Goal: Task Accomplishment & Management: Manage account settings

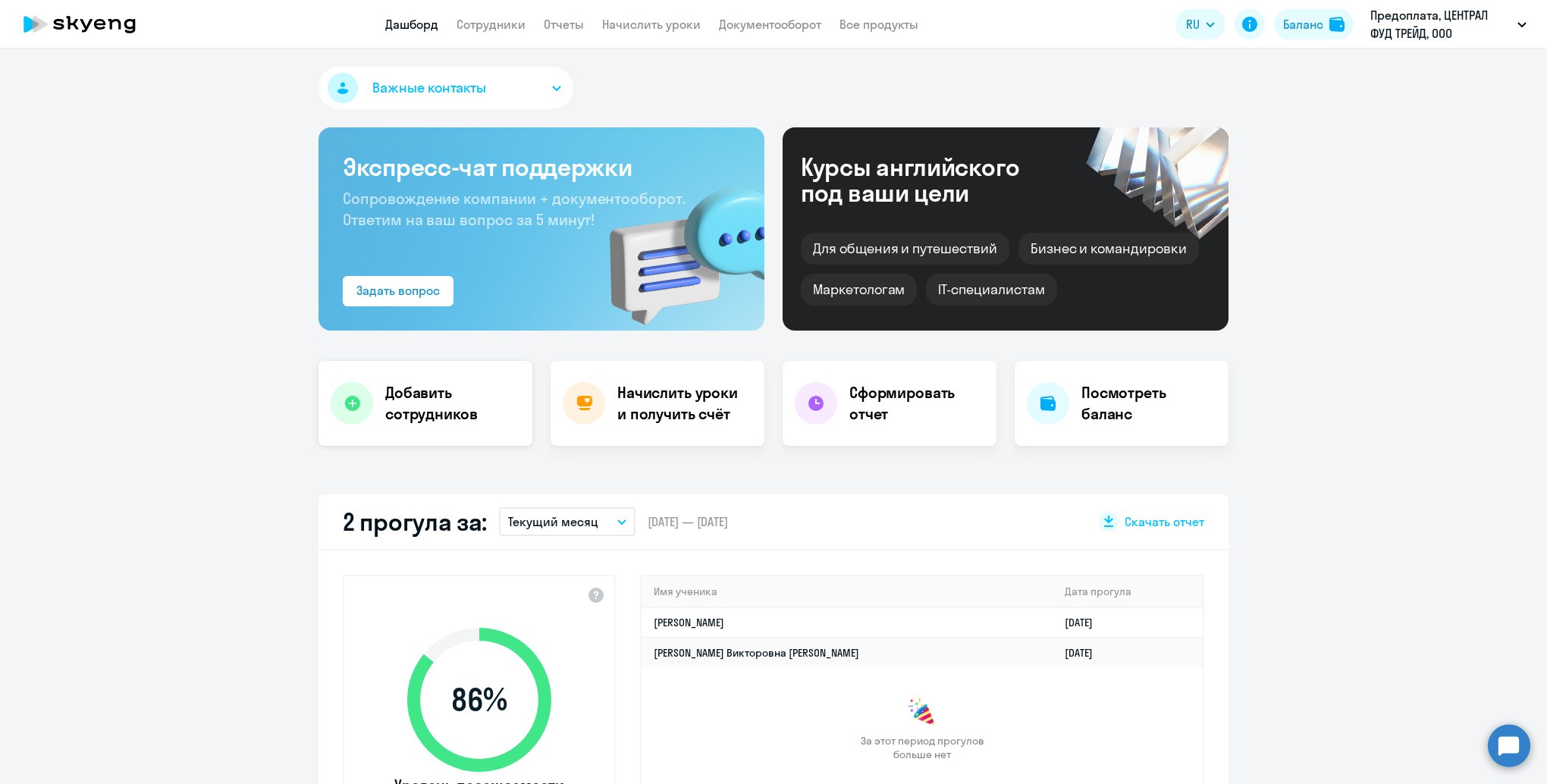
scroll to position [152, 0]
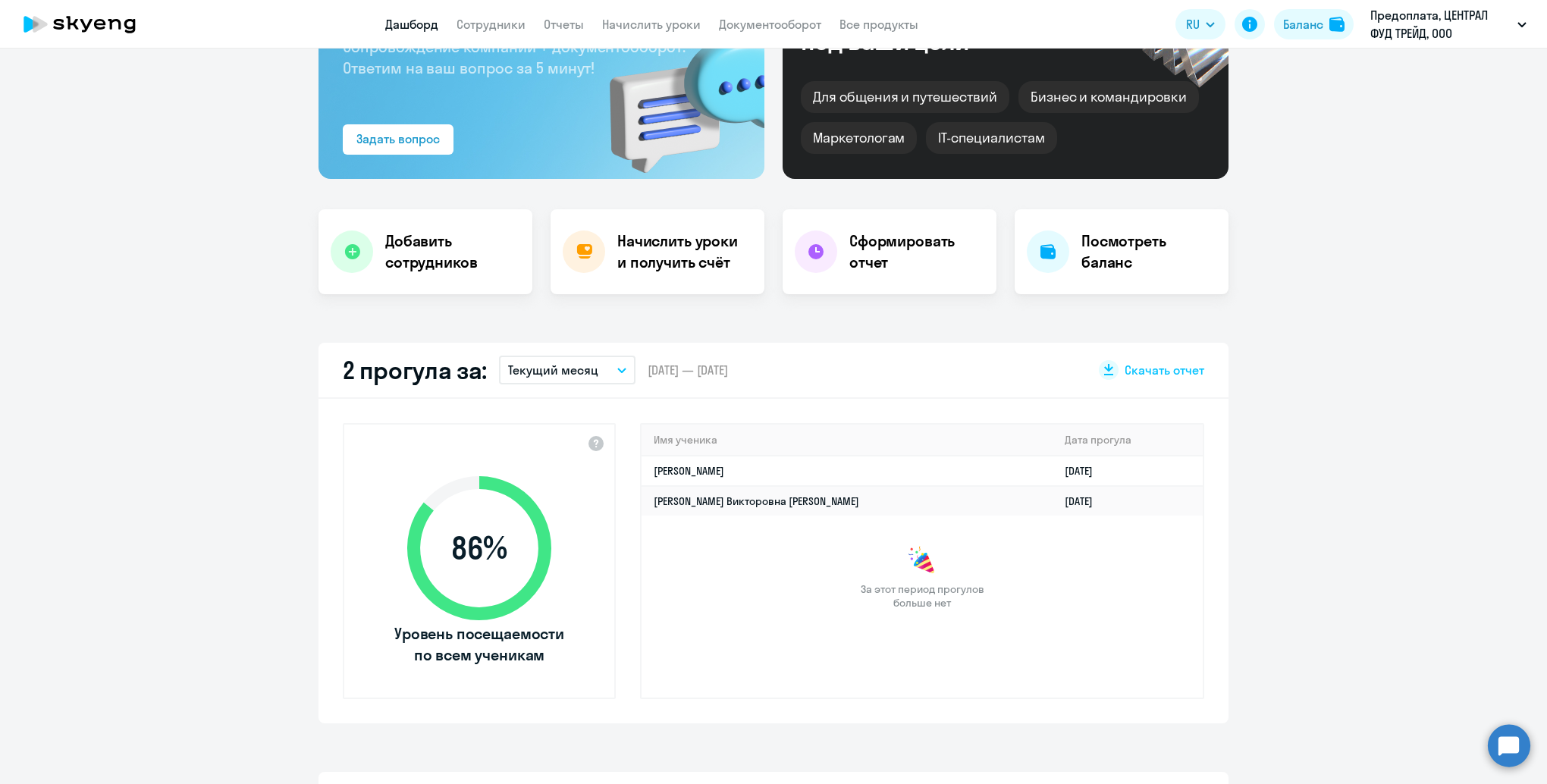
select select "30"
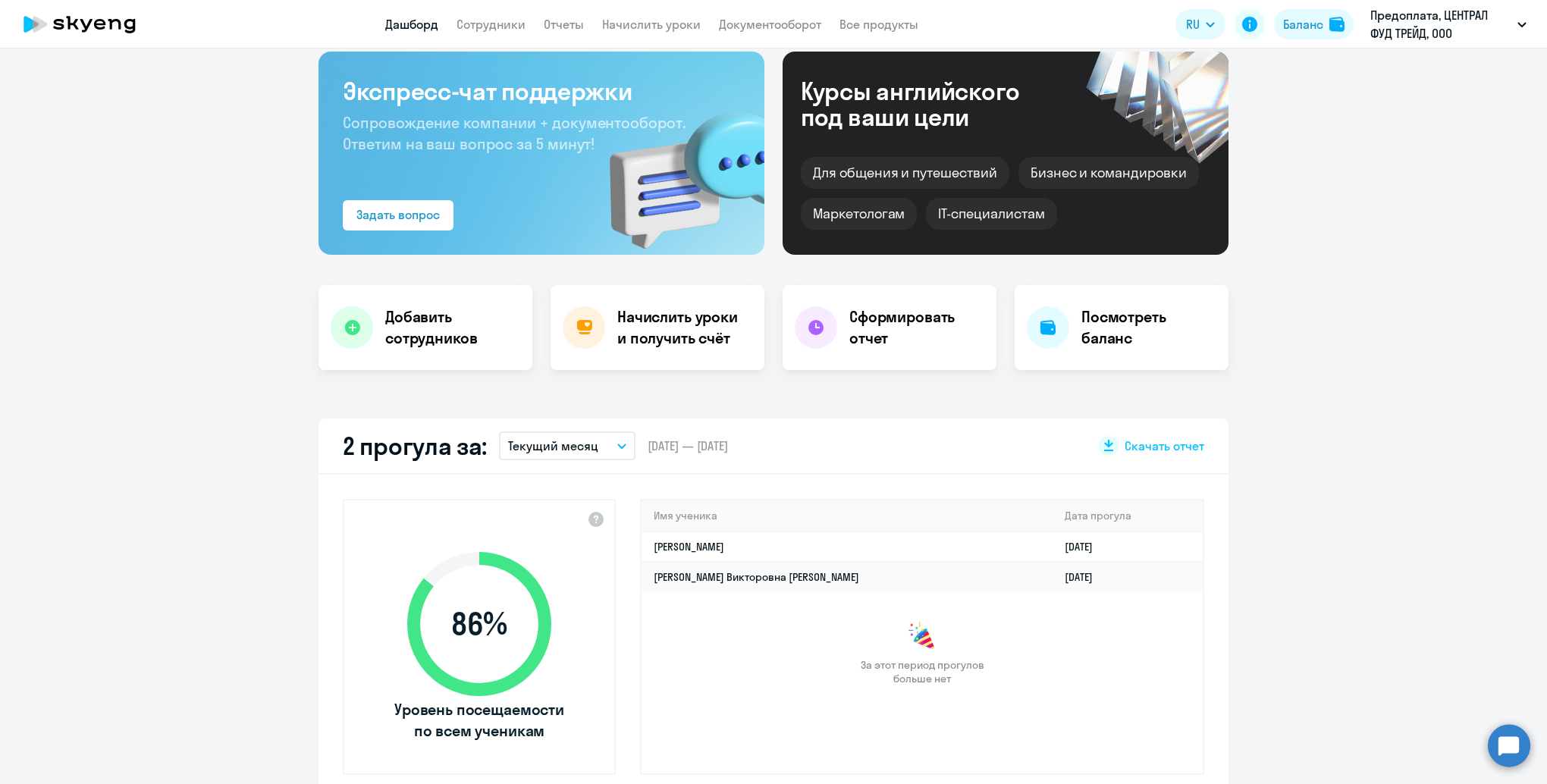
scroll to position [0, 0]
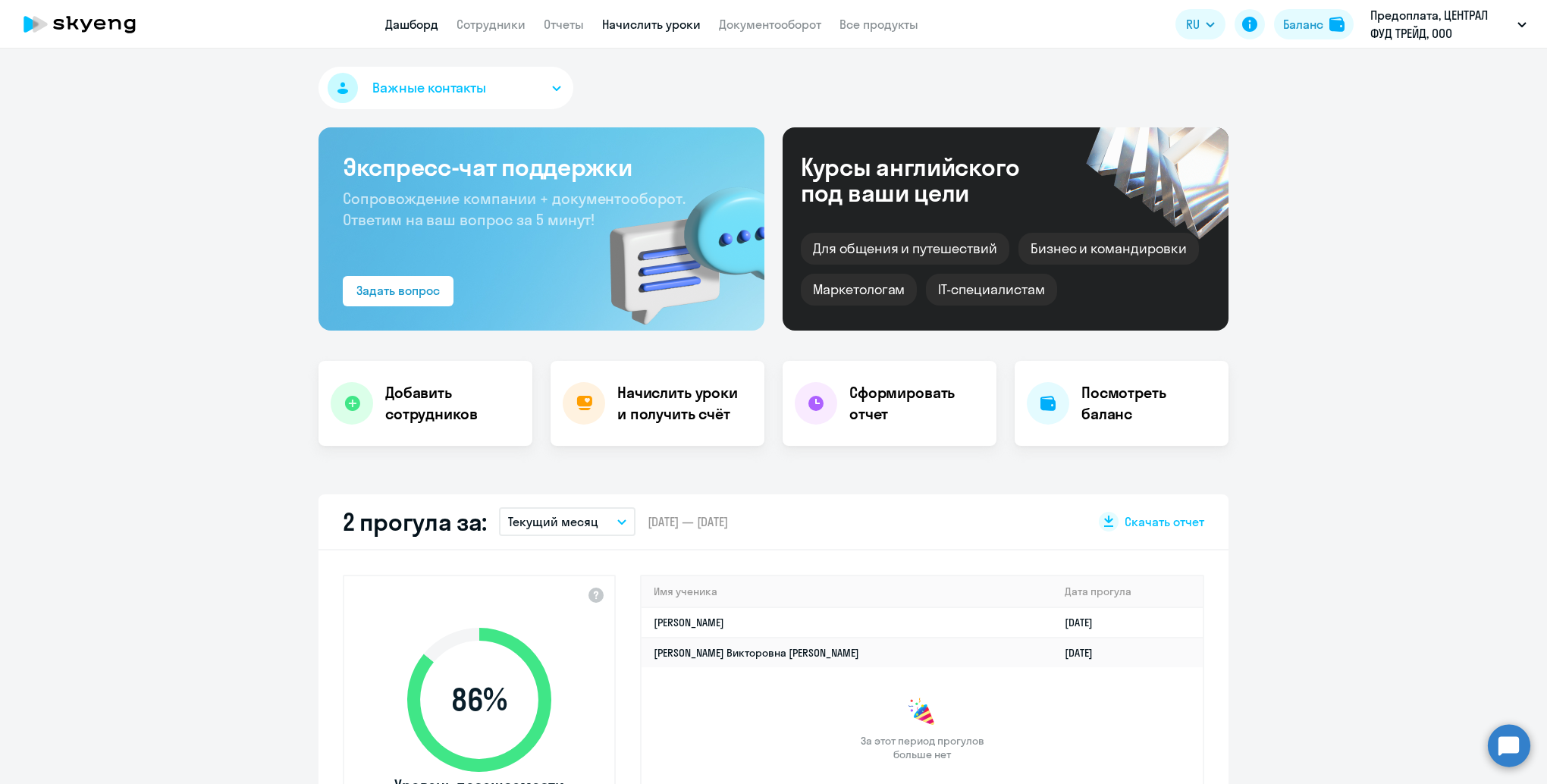
click at [688, 19] on link "Начислить уроки" at bounding box center [651, 24] width 99 height 15
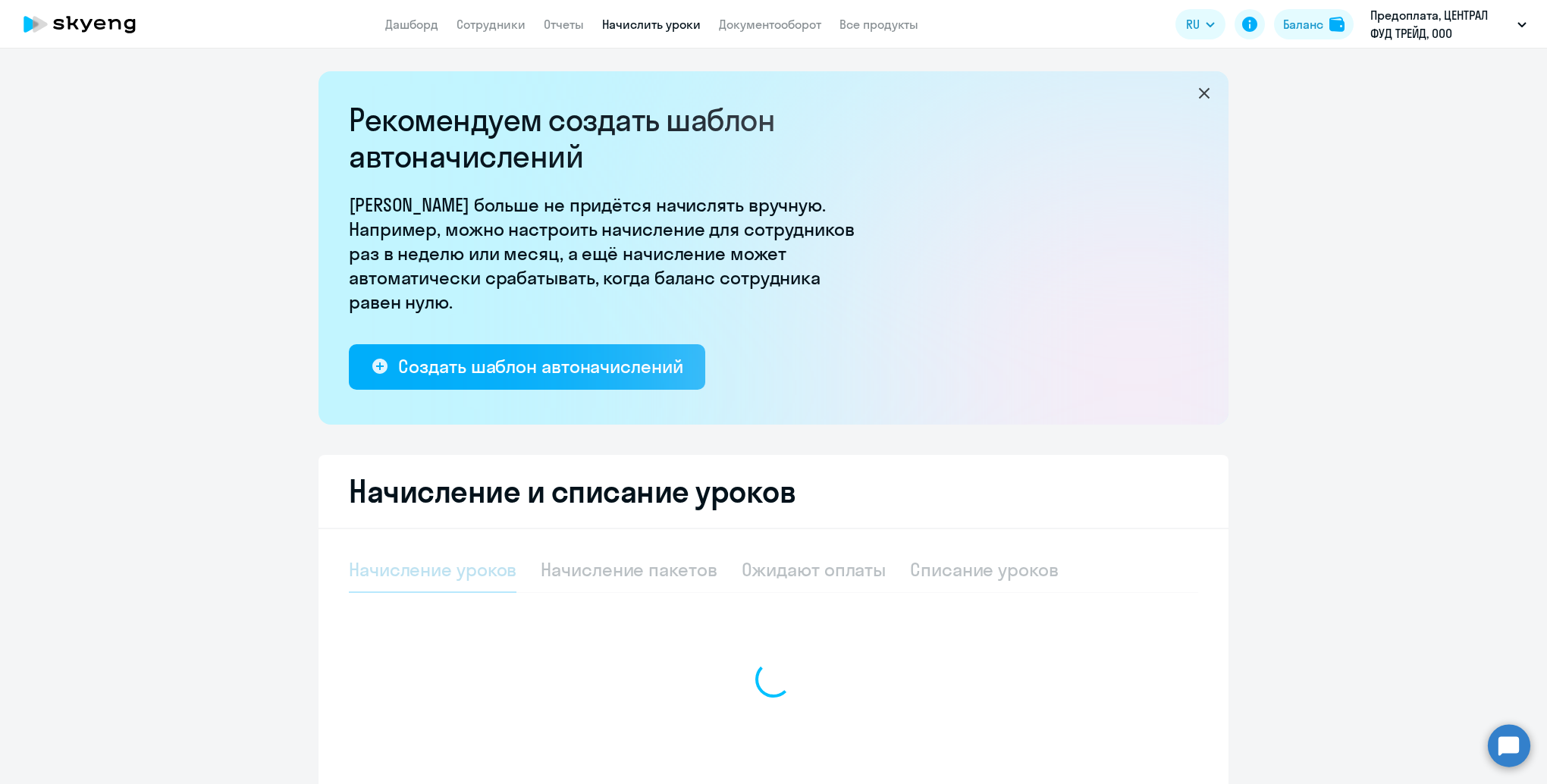
select select "10"
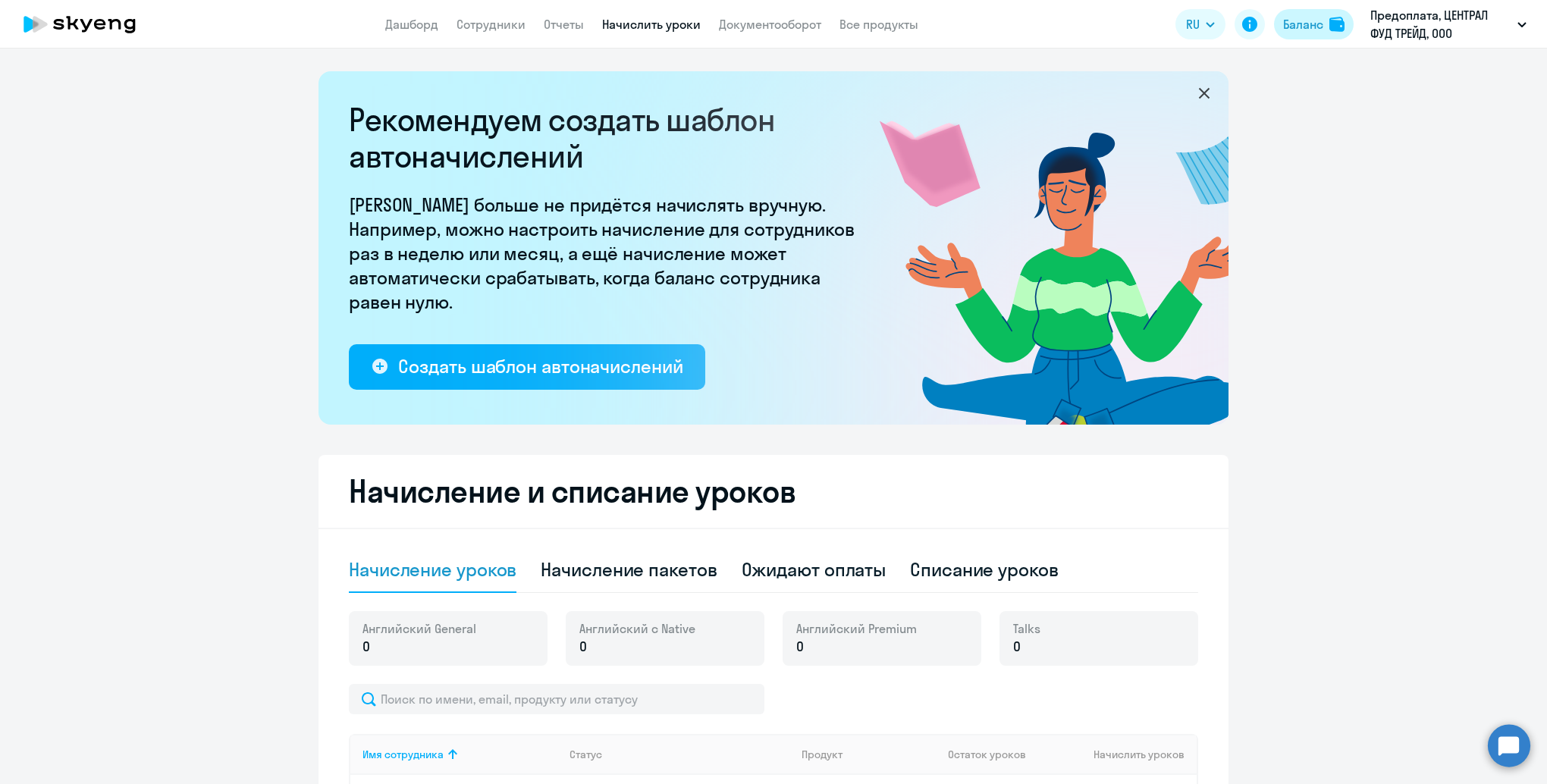
click at [1309, 31] on div "Баланс" at bounding box center [1303, 24] width 40 height 18
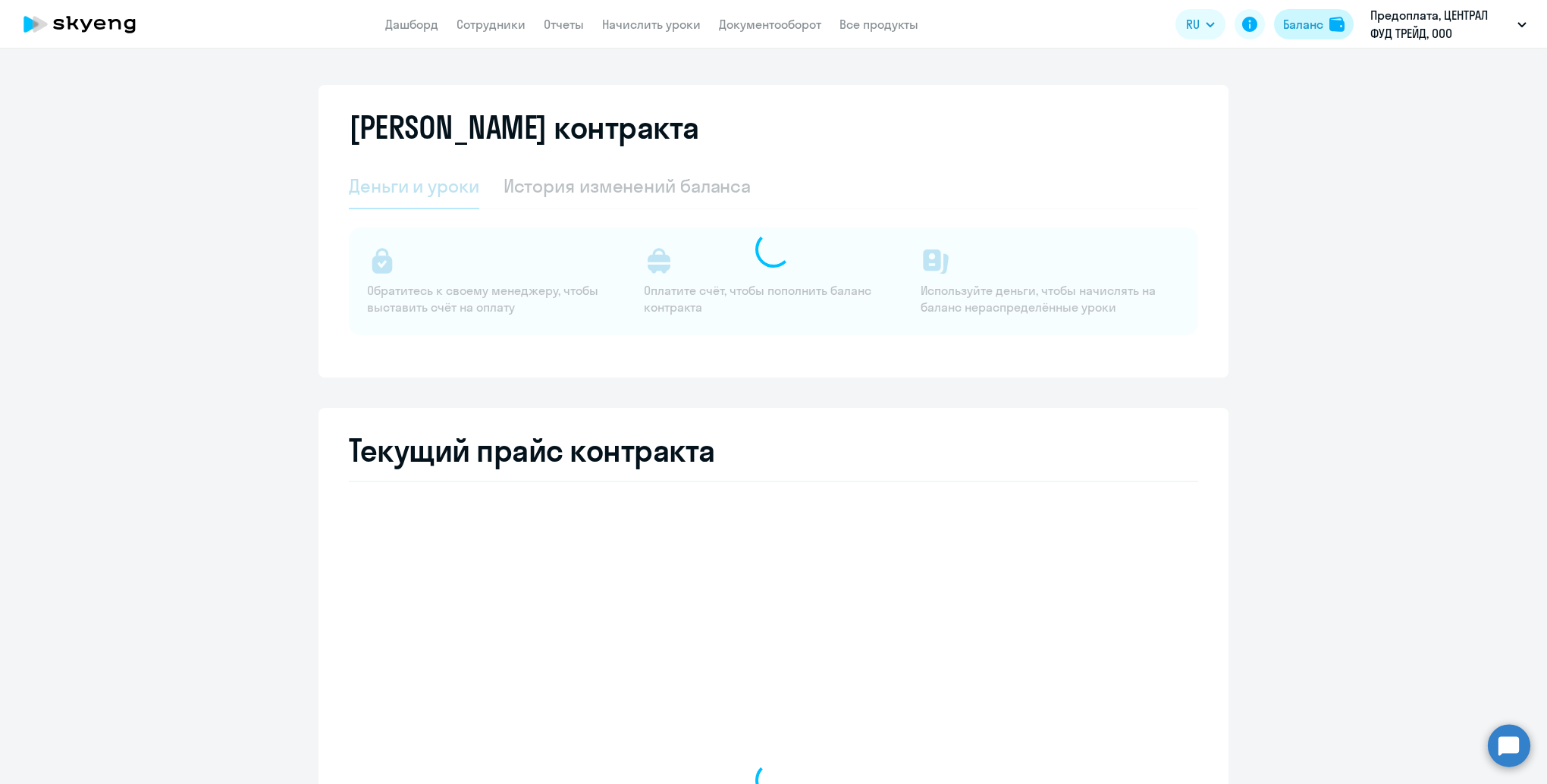
select select "english_adult_not_native_speaker"
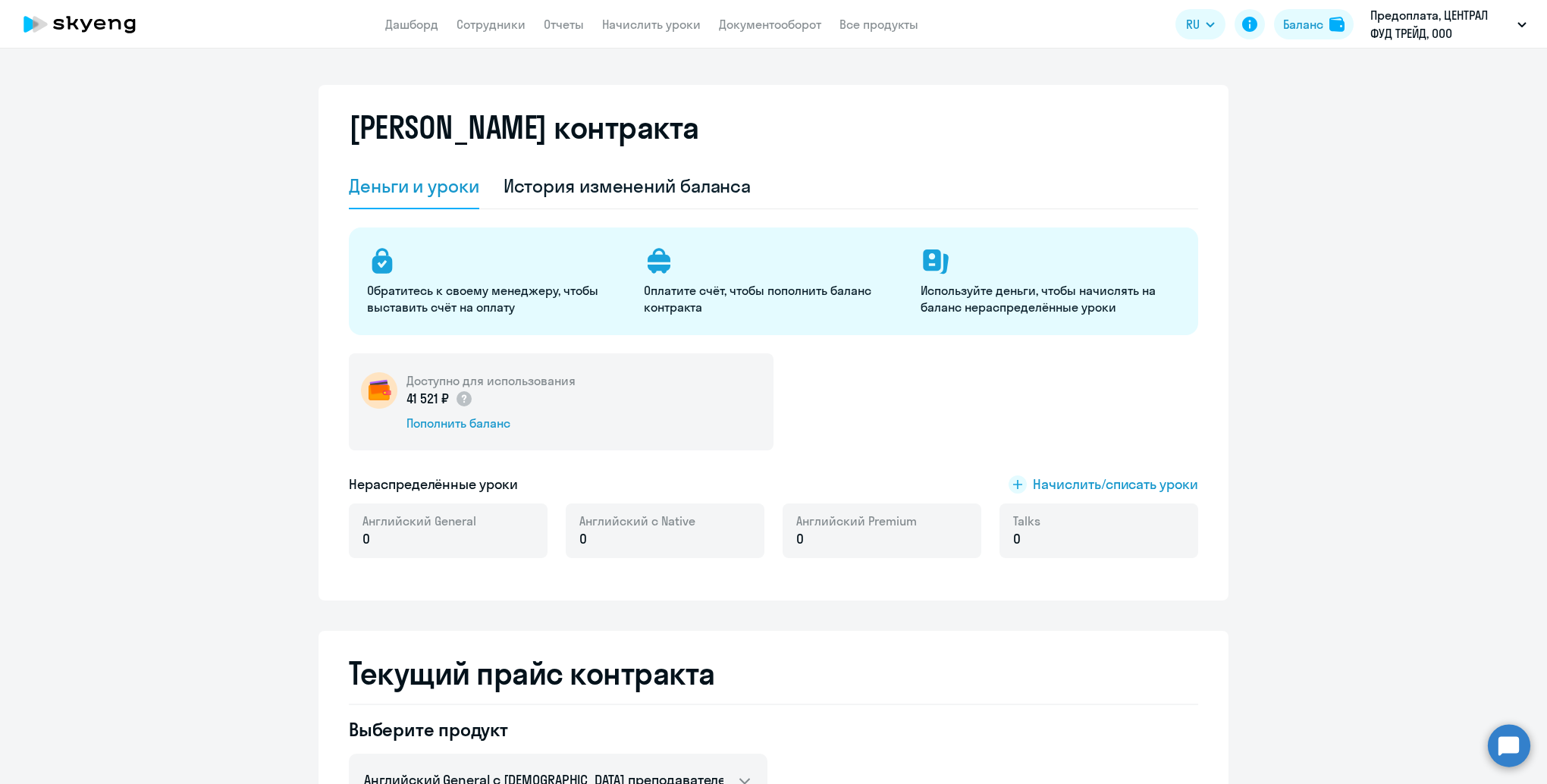
drag, startPoint x: 661, startPoint y: 26, endPoint x: 675, endPoint y: 66, distance: 42.4
click at [661, 26] on link "Начислить уроки" at bounding box center [651, 24] width 99 height 15
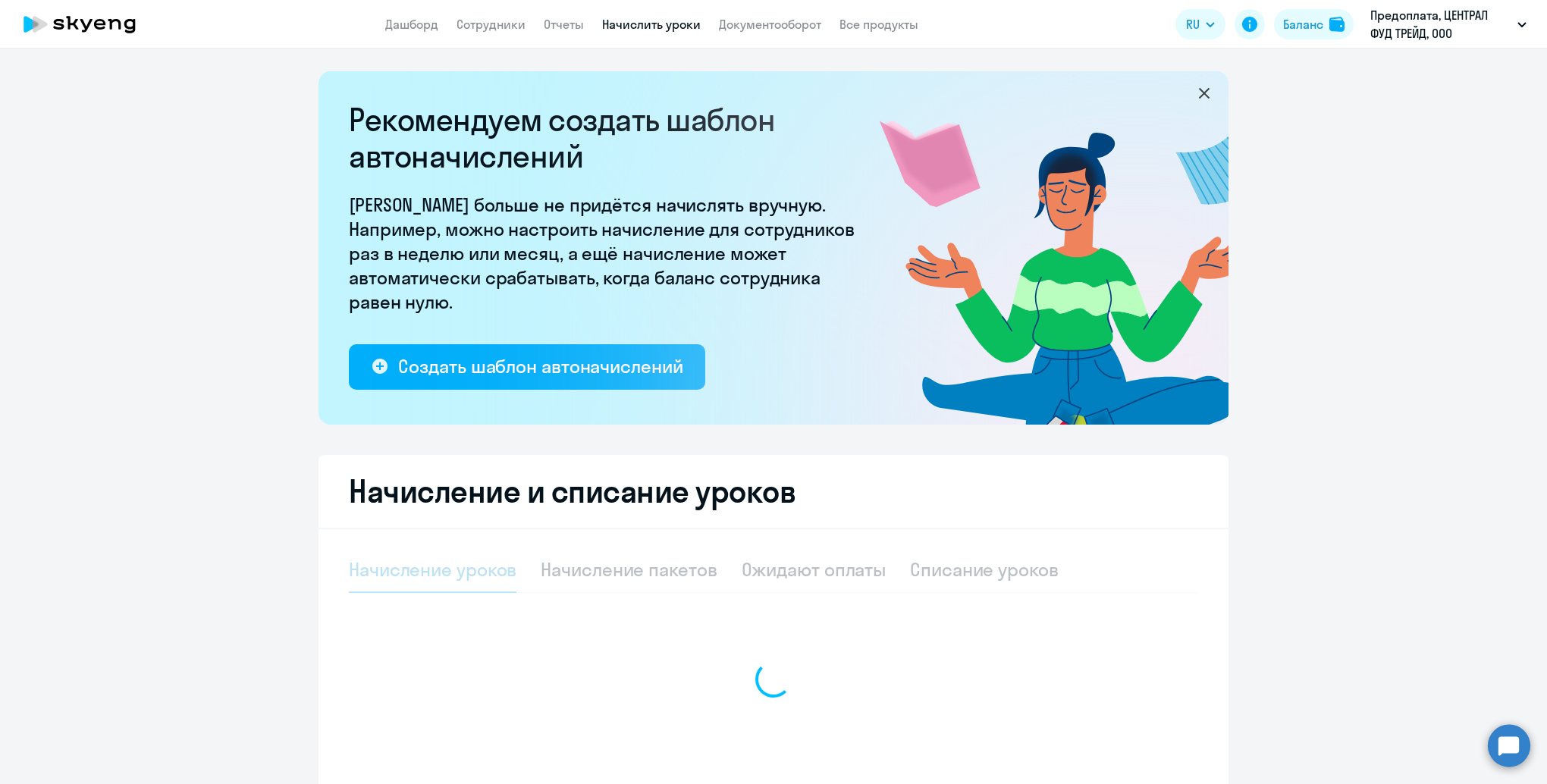
select select "10"
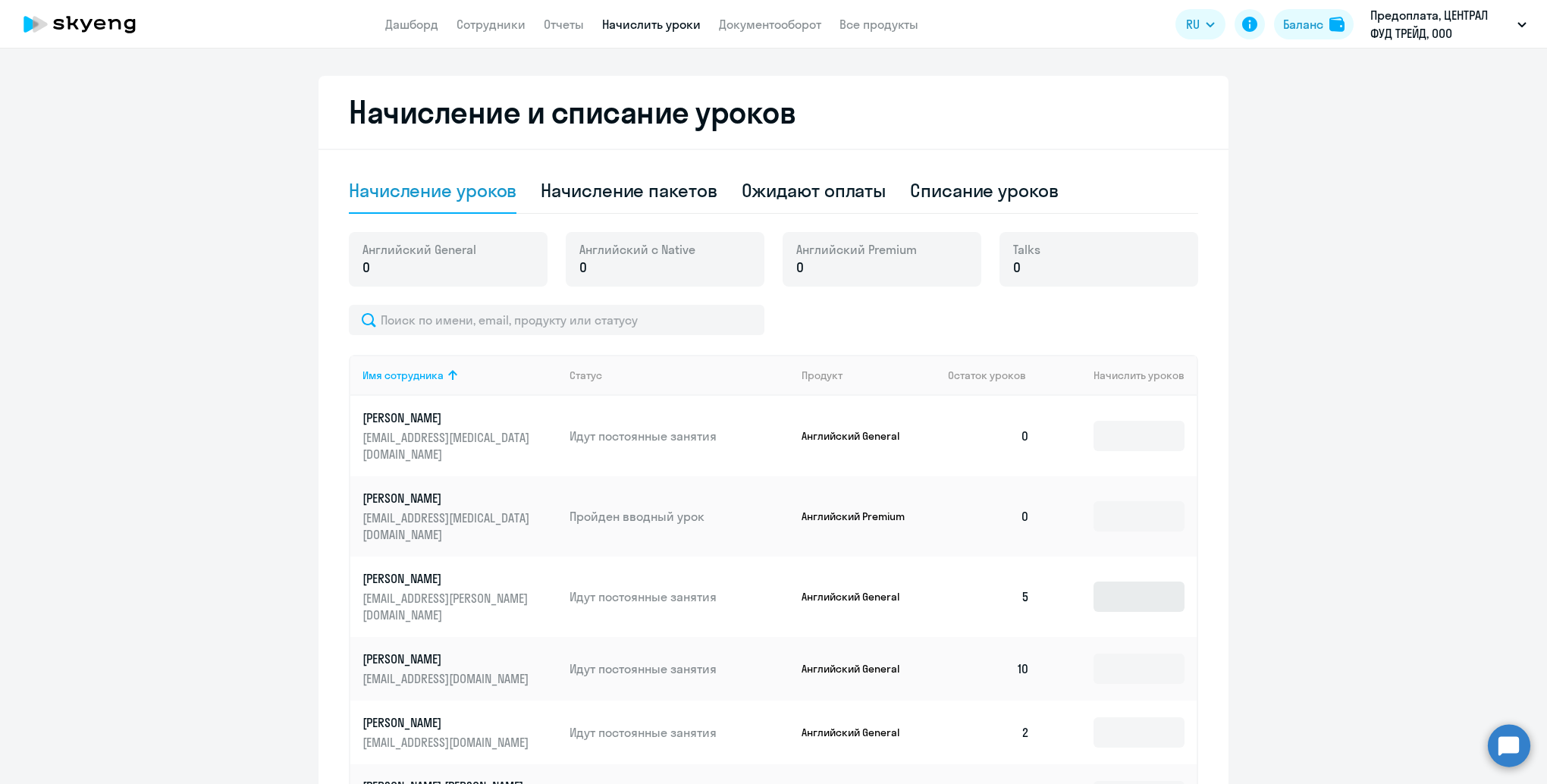
scroll to position [454, 0]
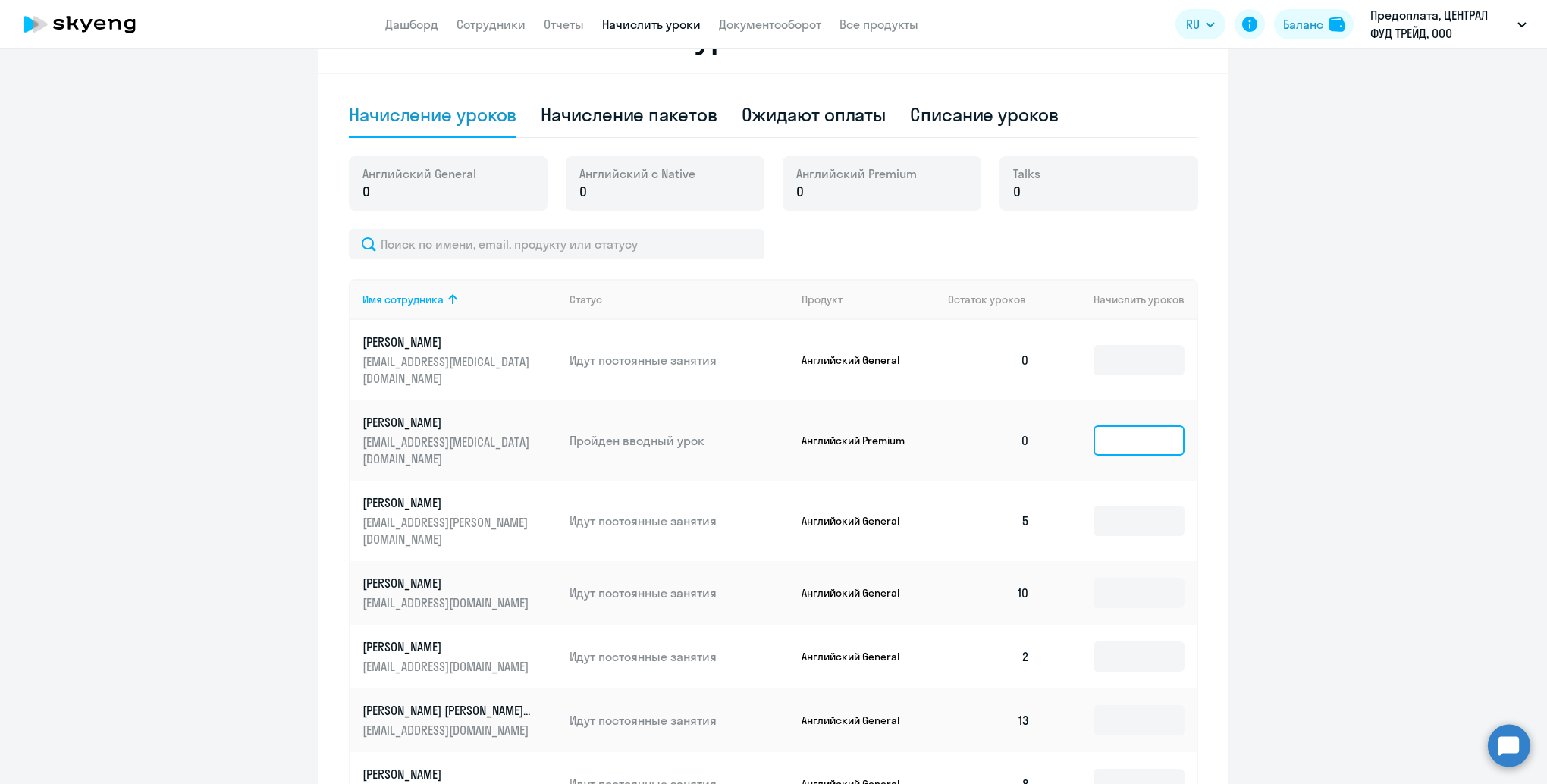
click at [1108, 426] on input at bounding box center [1138, 441] width 91 height 31
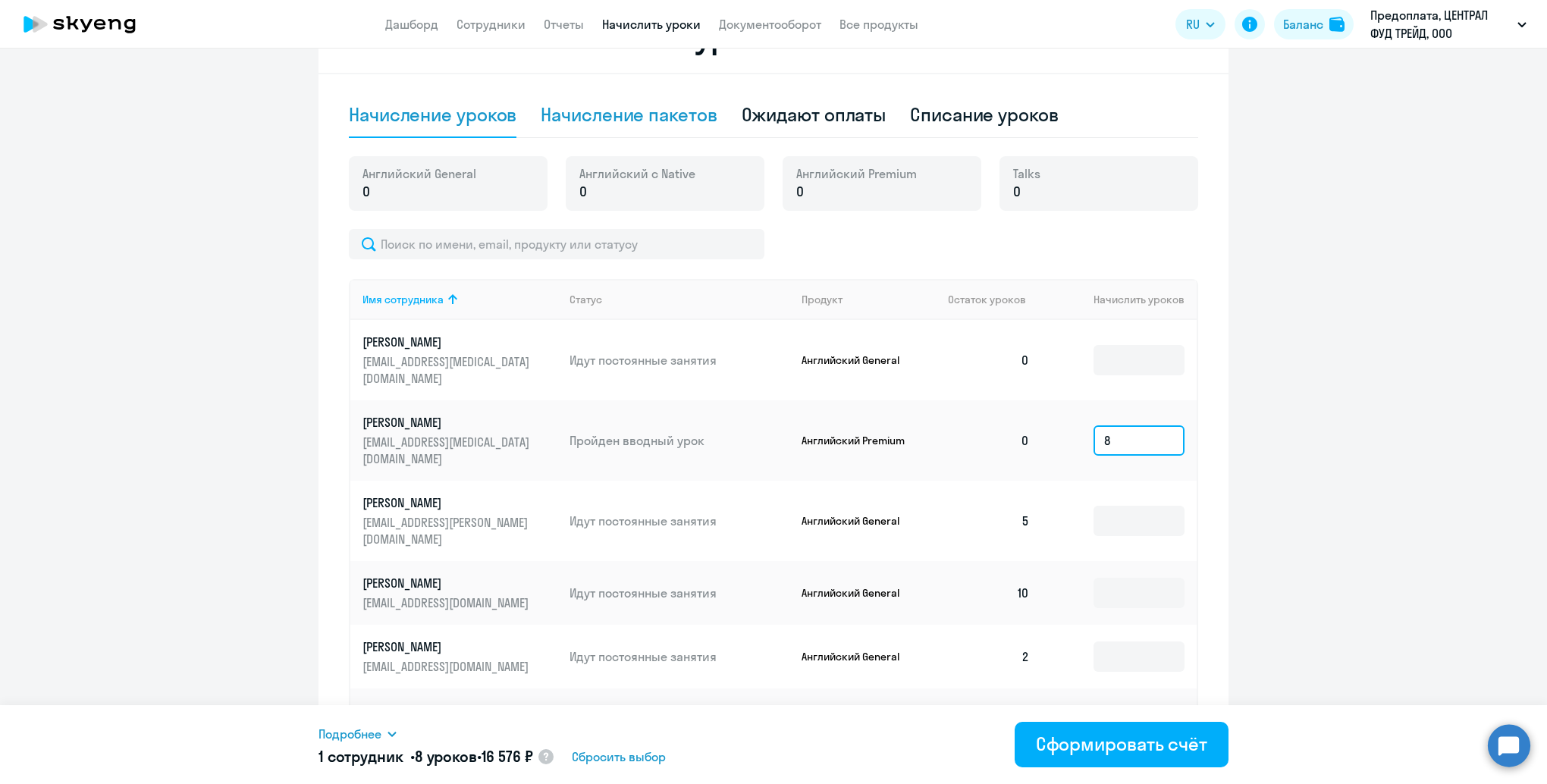
type input "8"
click at [654, 124] on div "Начисление пакетов" at bounding box center [629, 114] width 176 height 24
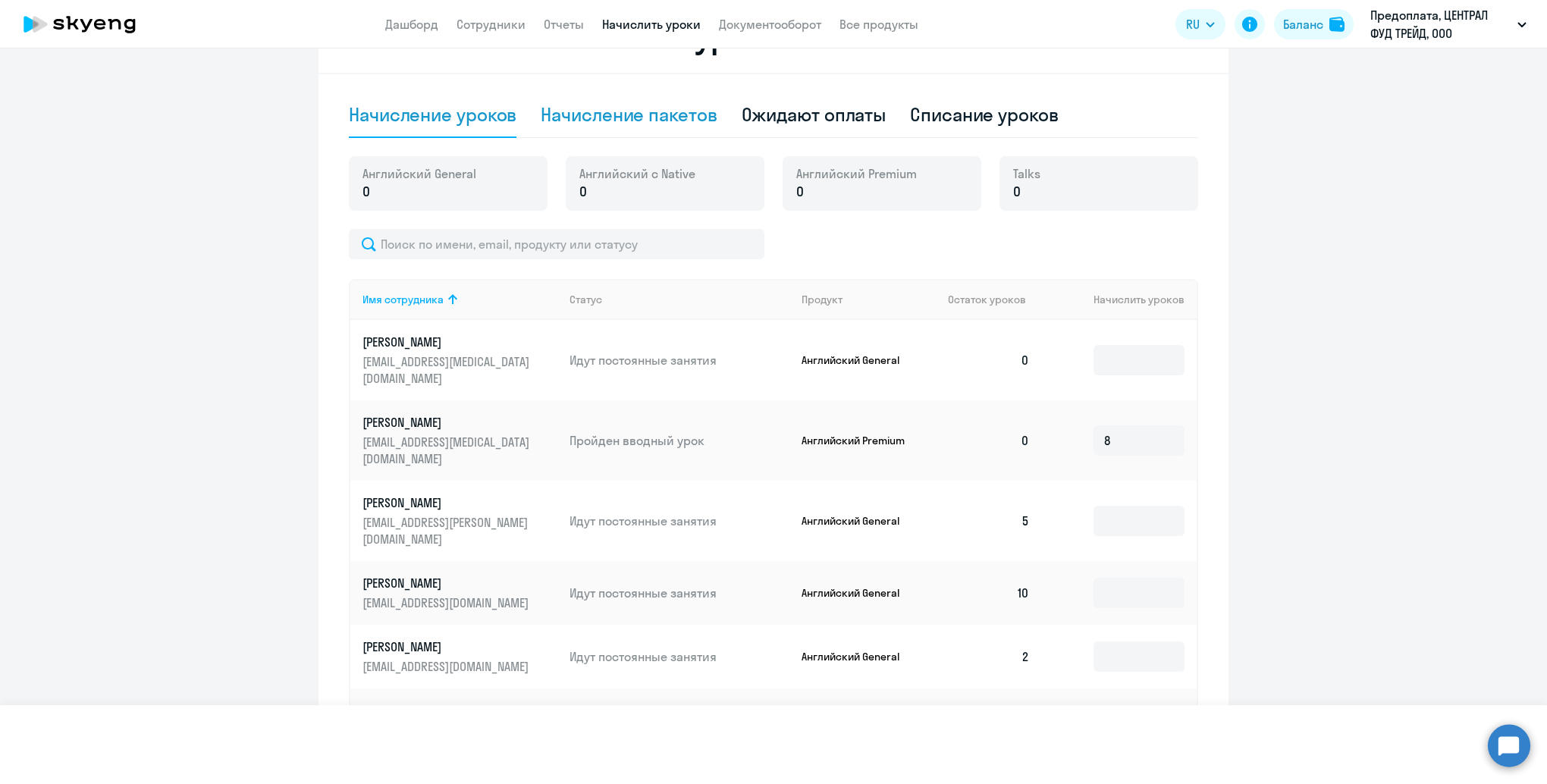
select select "10"
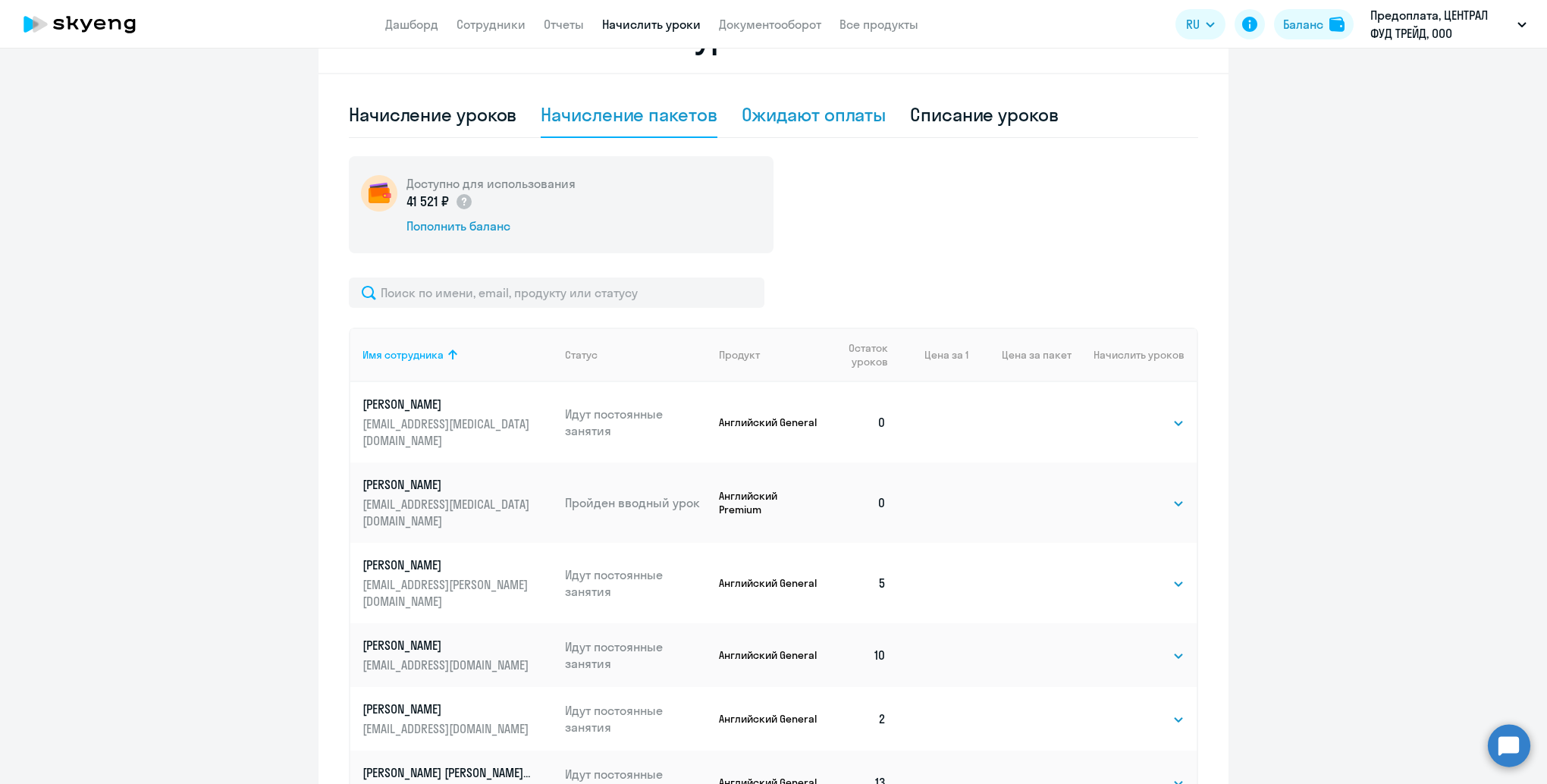
click at [854, 118] on div "Ожидают оплаты" at bounding box center [814, 114] width 145 height 24
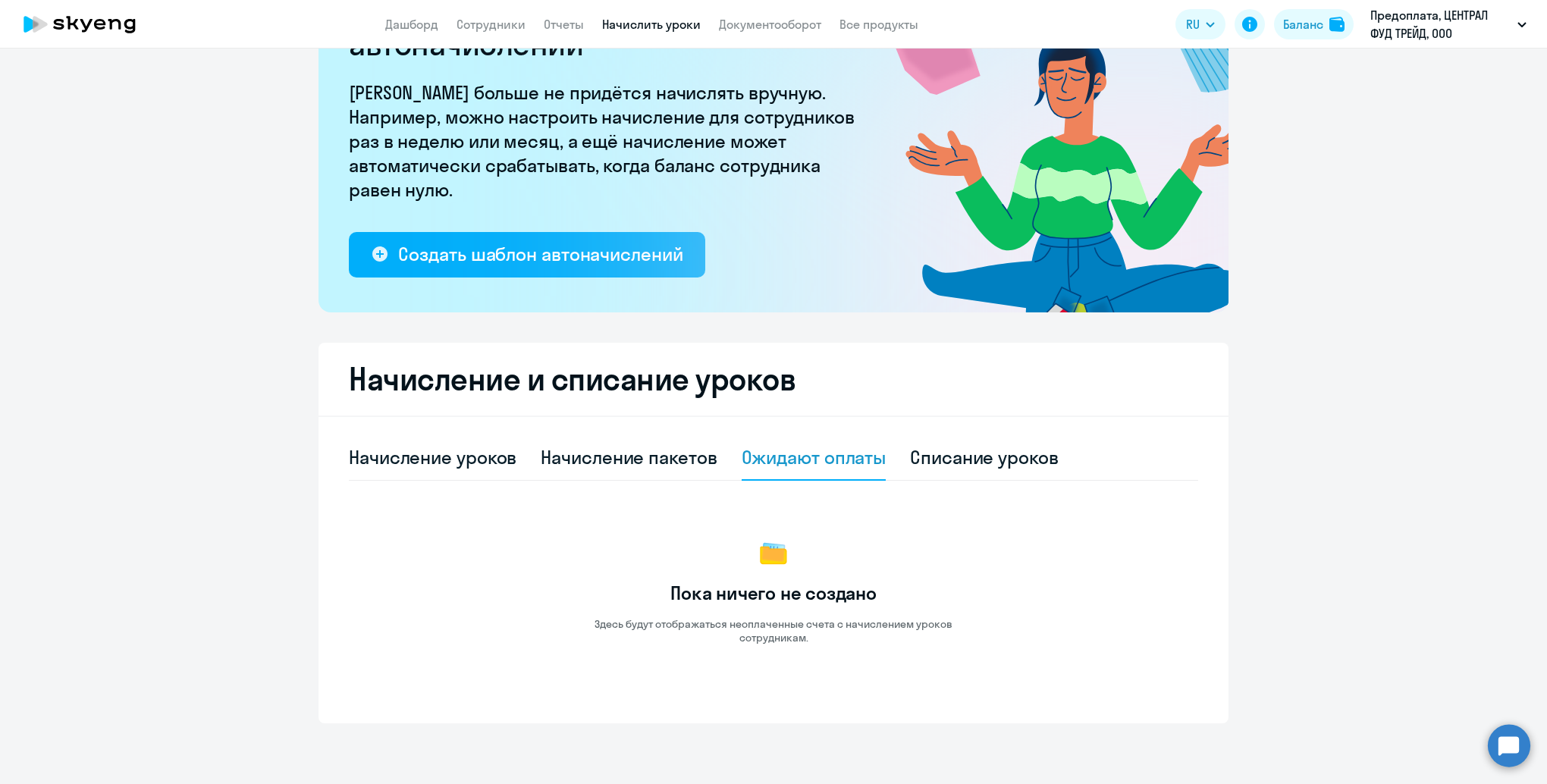
scroll to position [0, 0]
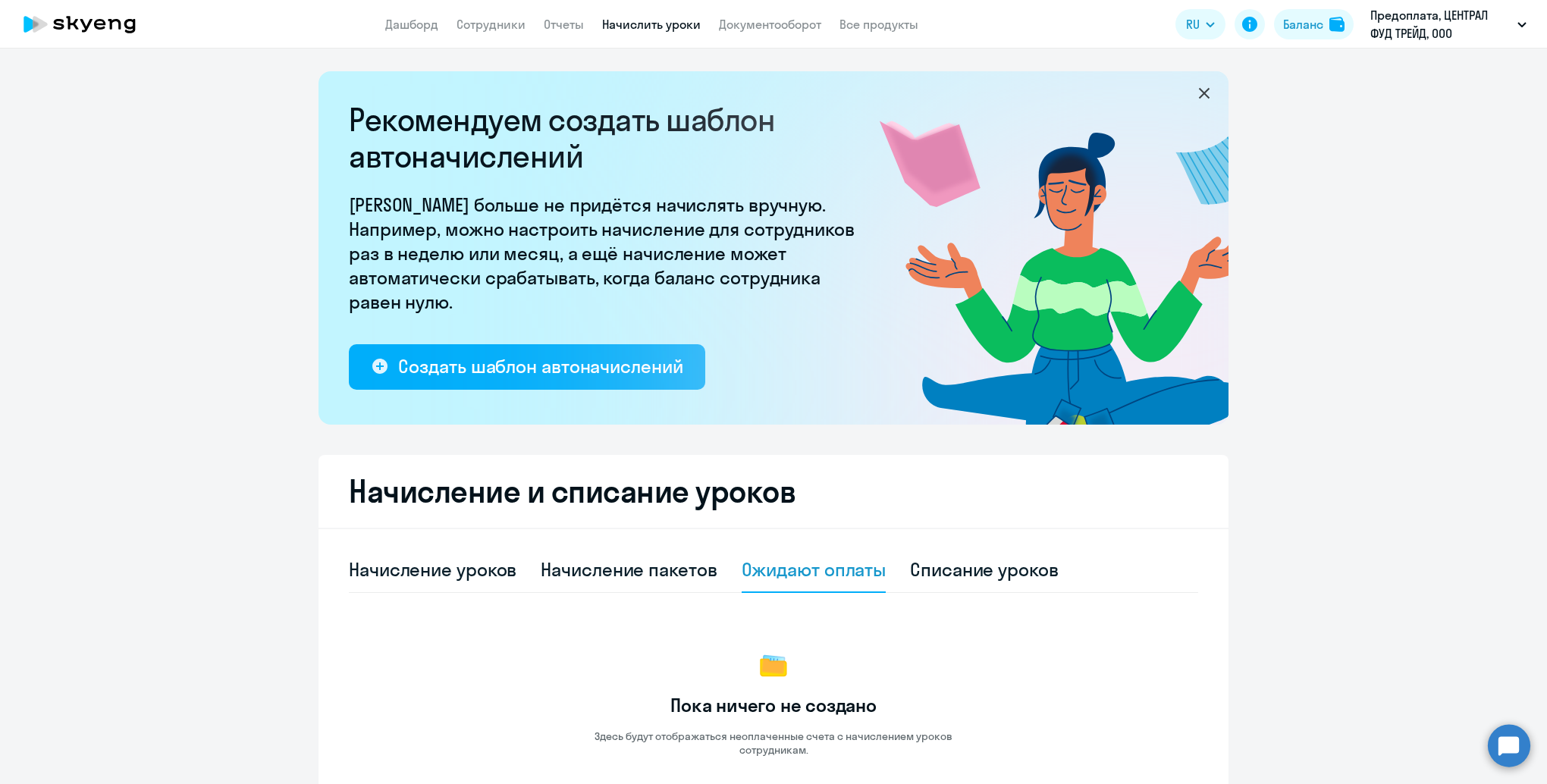
click at [633, 25] on link "Начислить уроки" at bounding box center [651, 24] width 99 height 15
click at [361, 571] on div "Начисление уроков" at bounding box center [432, 568] width 168 height 24
select select "10"
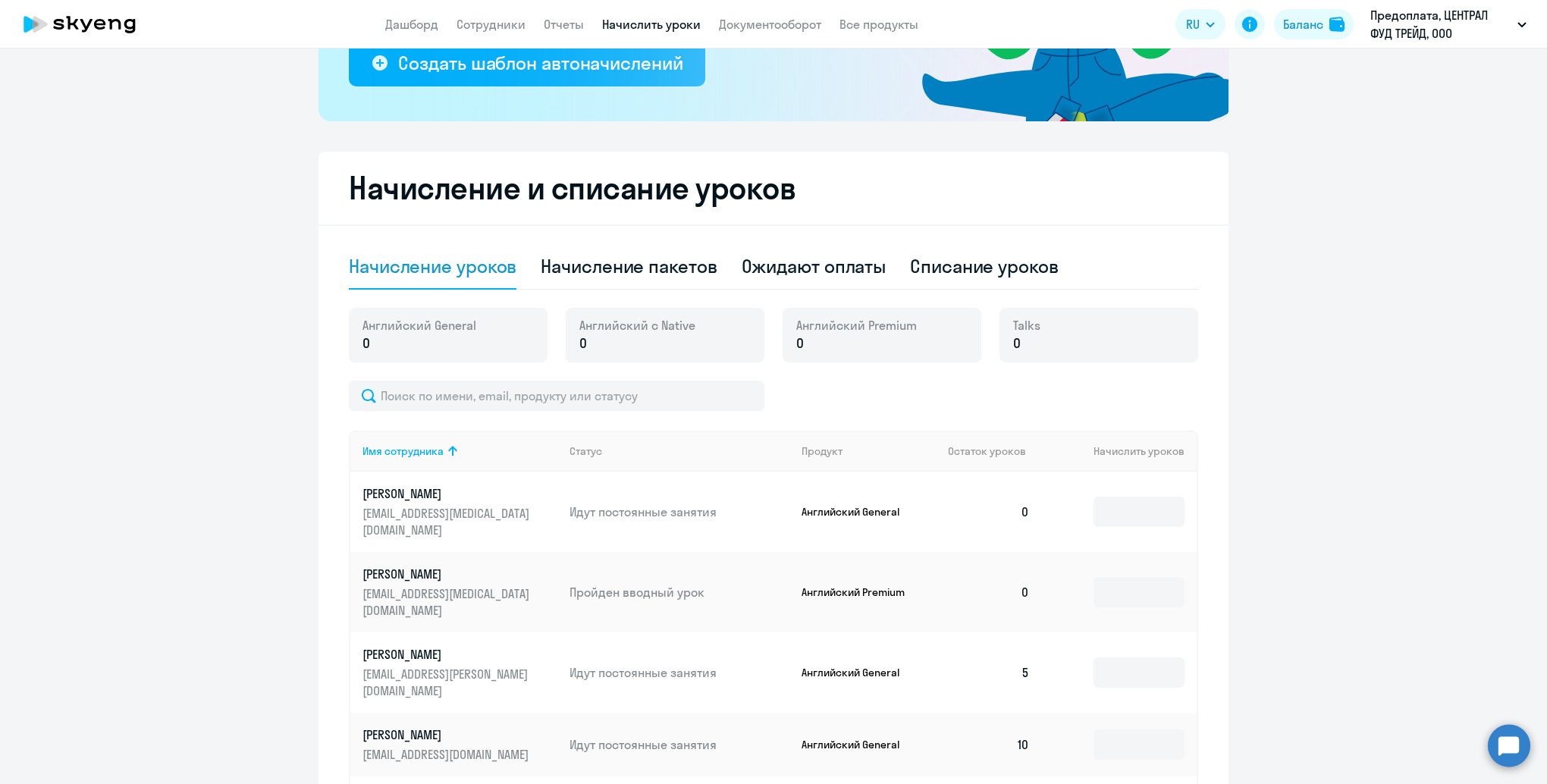
scroll to position [531, 0]
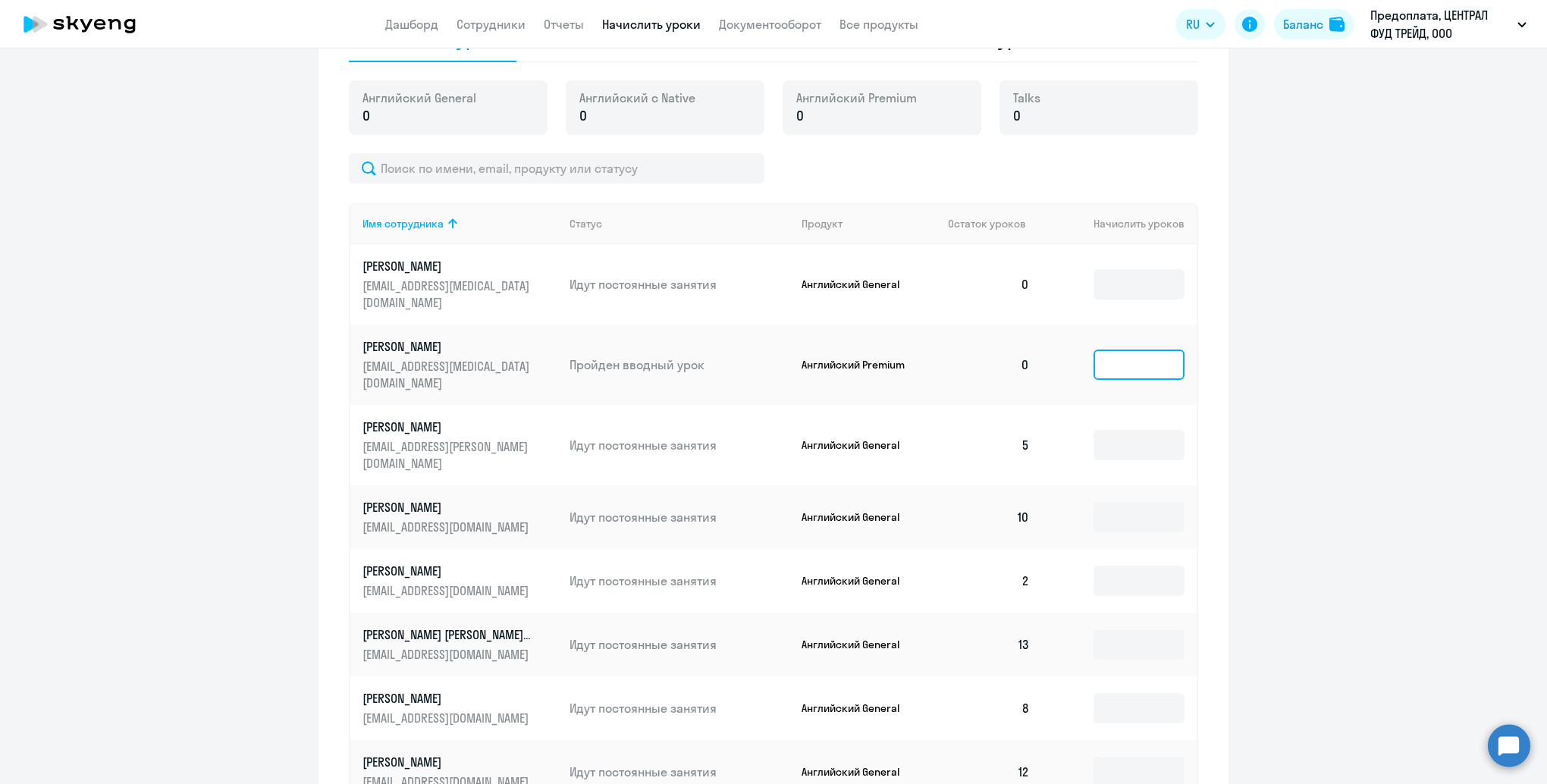
click at [1120, 349] on input at bounding box center [1138, 365] width 91 height 31
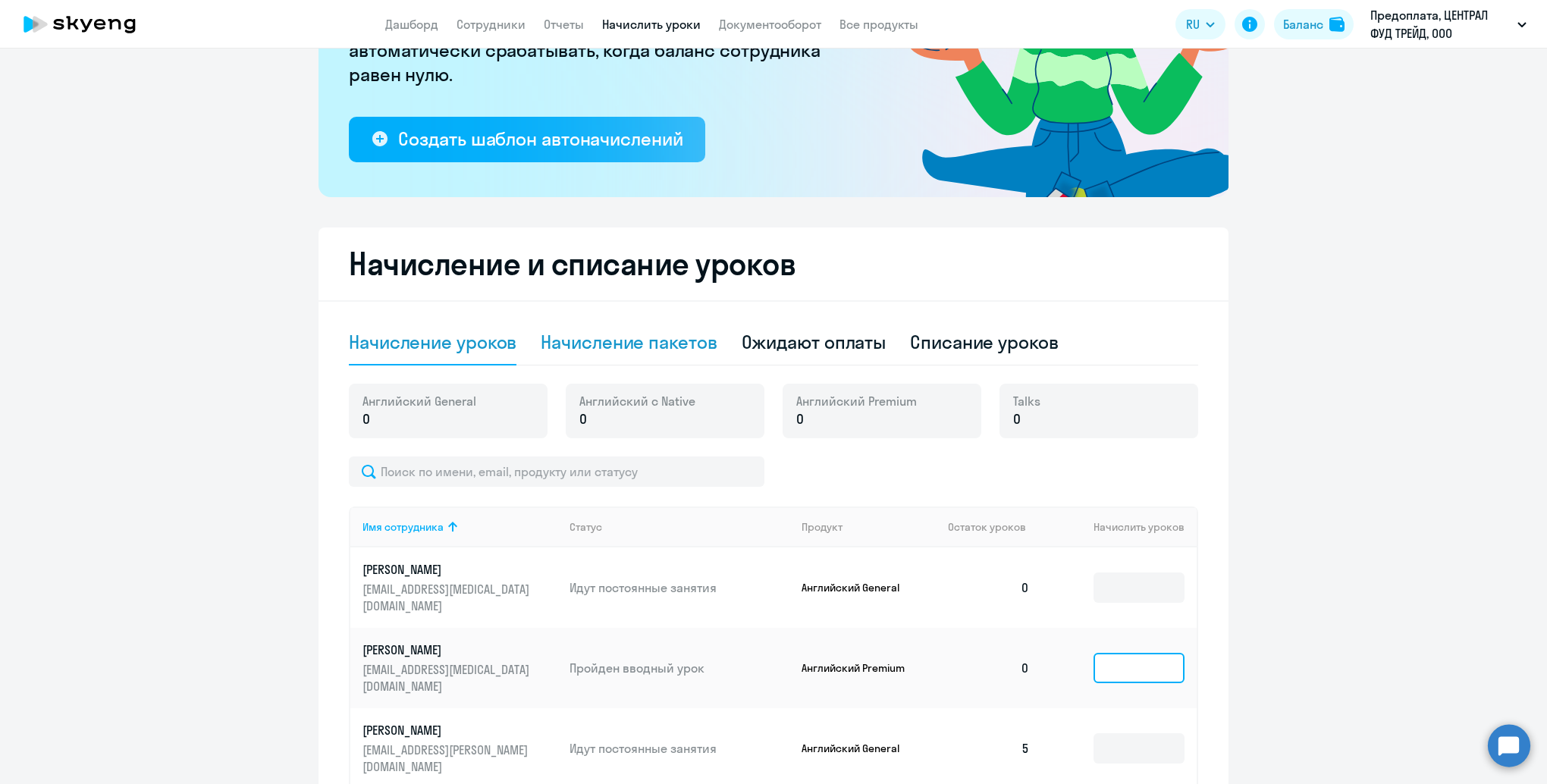
scroll to position [0, 0]
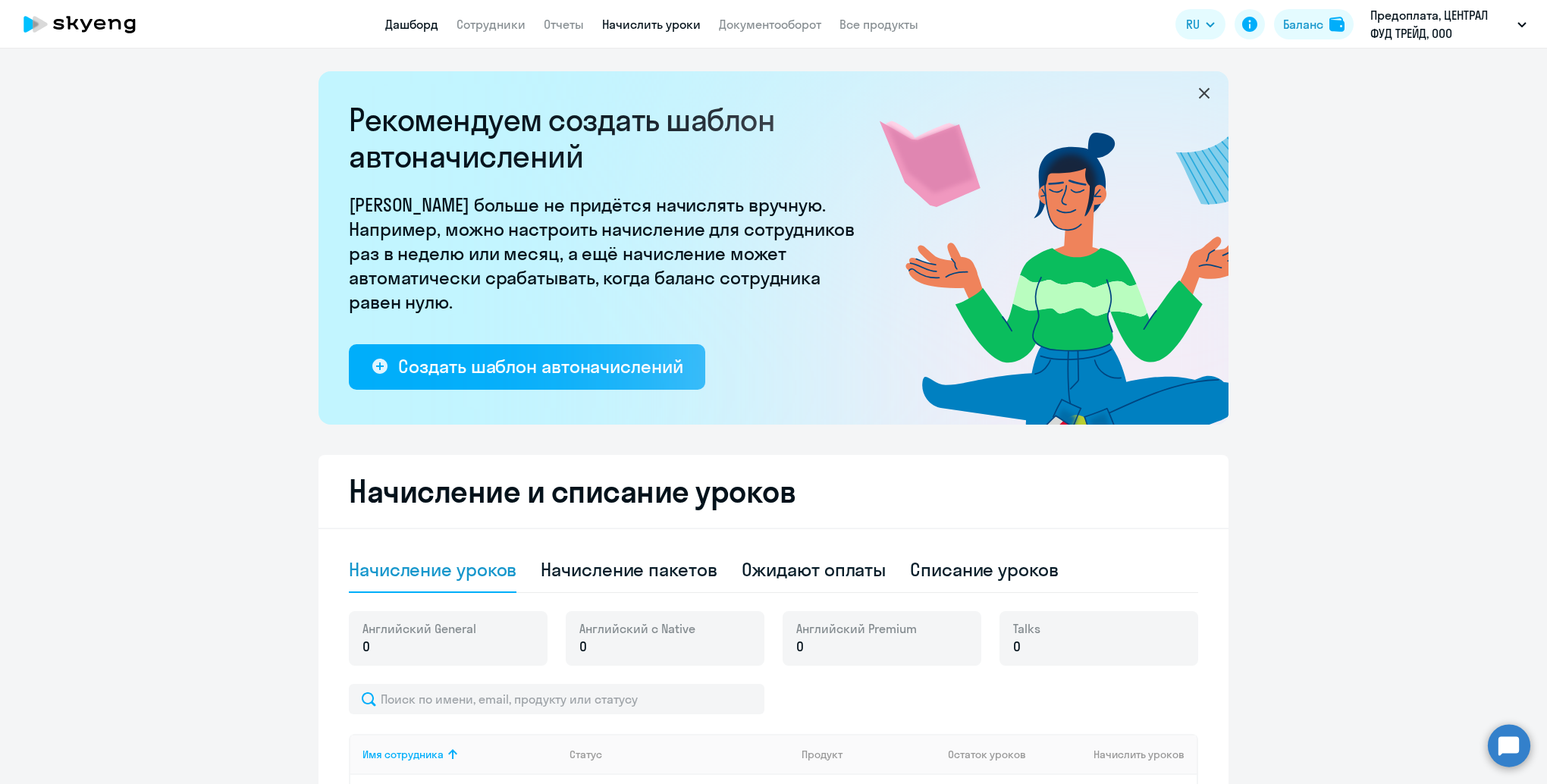
click at [412, 31] on link "Дашборд" at bounding box center [411, 24] width 53 height 15
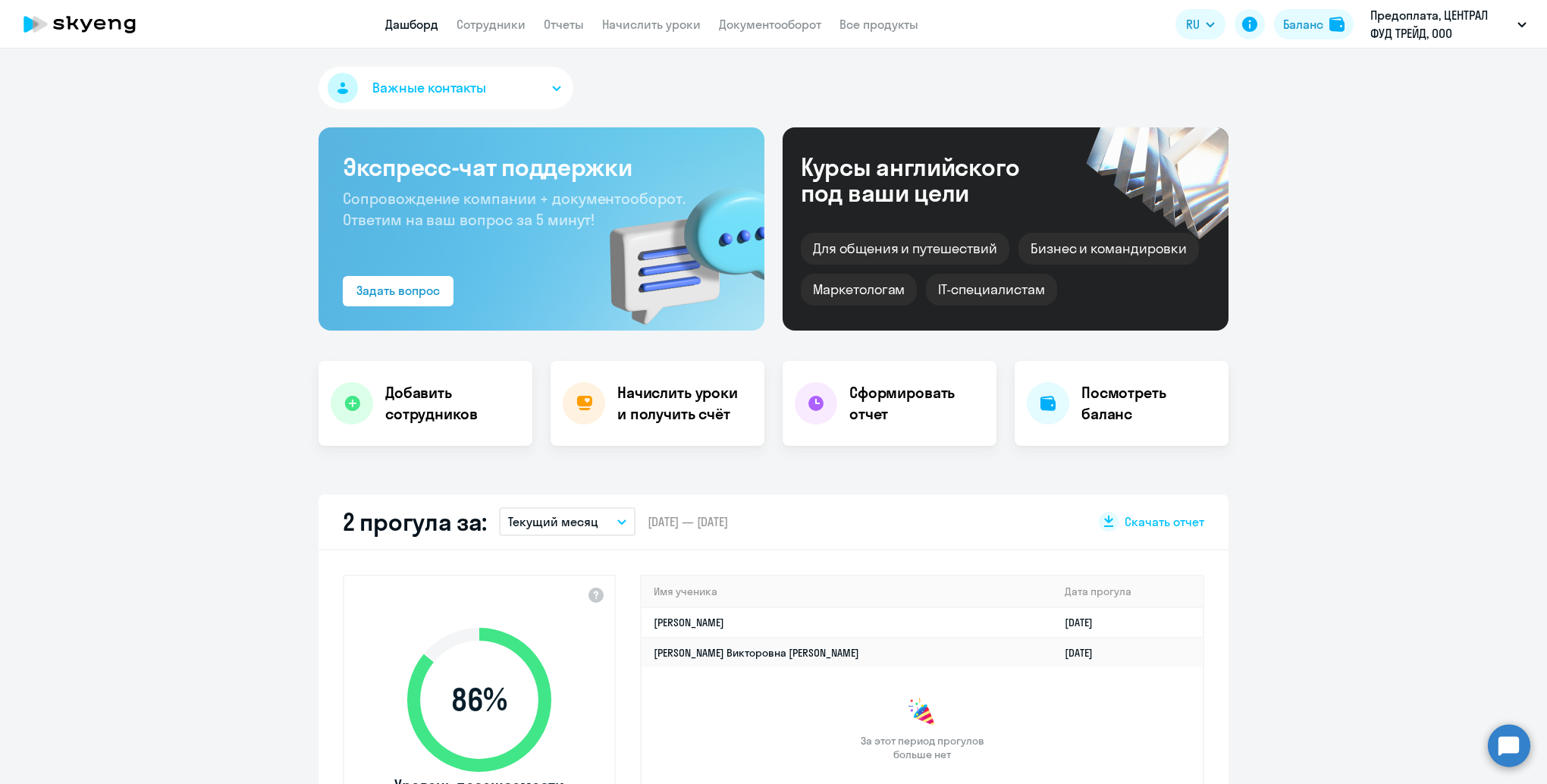
click at [513, 31] on app-menu-item-link "Сотрудники" at bounding box center [491, 24] width 69 height 19
click at [506, 22] on link "Сотрудники" at bounding box center [491, 24] width 69 height 15
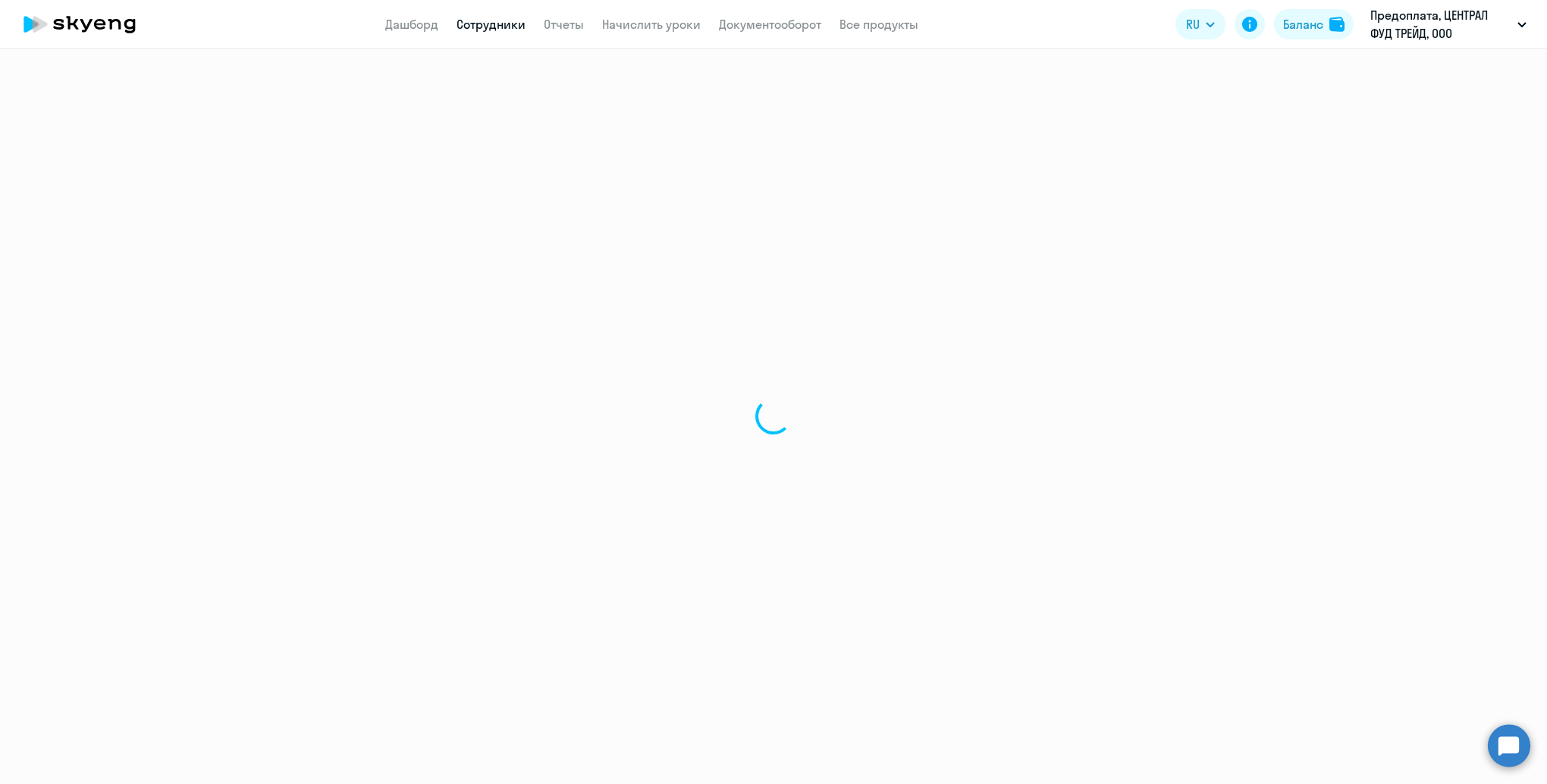
select select "30"
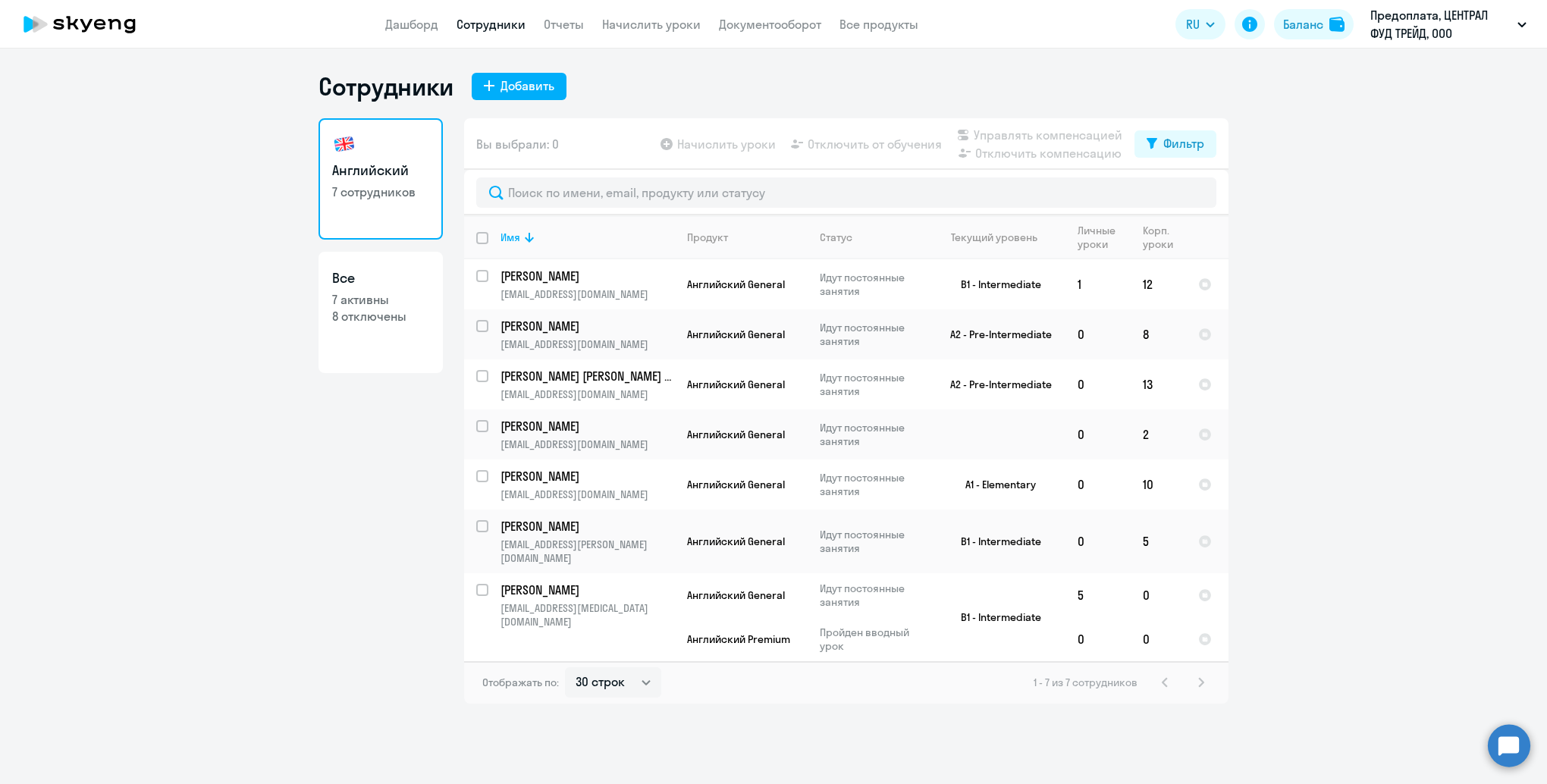
click at [615, 32] on app-menu-item-link "Начислить уроки" at bounding box center [651, 24] width 99 height 19
click at [622, 25] on link "Начислить уроки" at bounding box center [651, 24] width 99 height 15
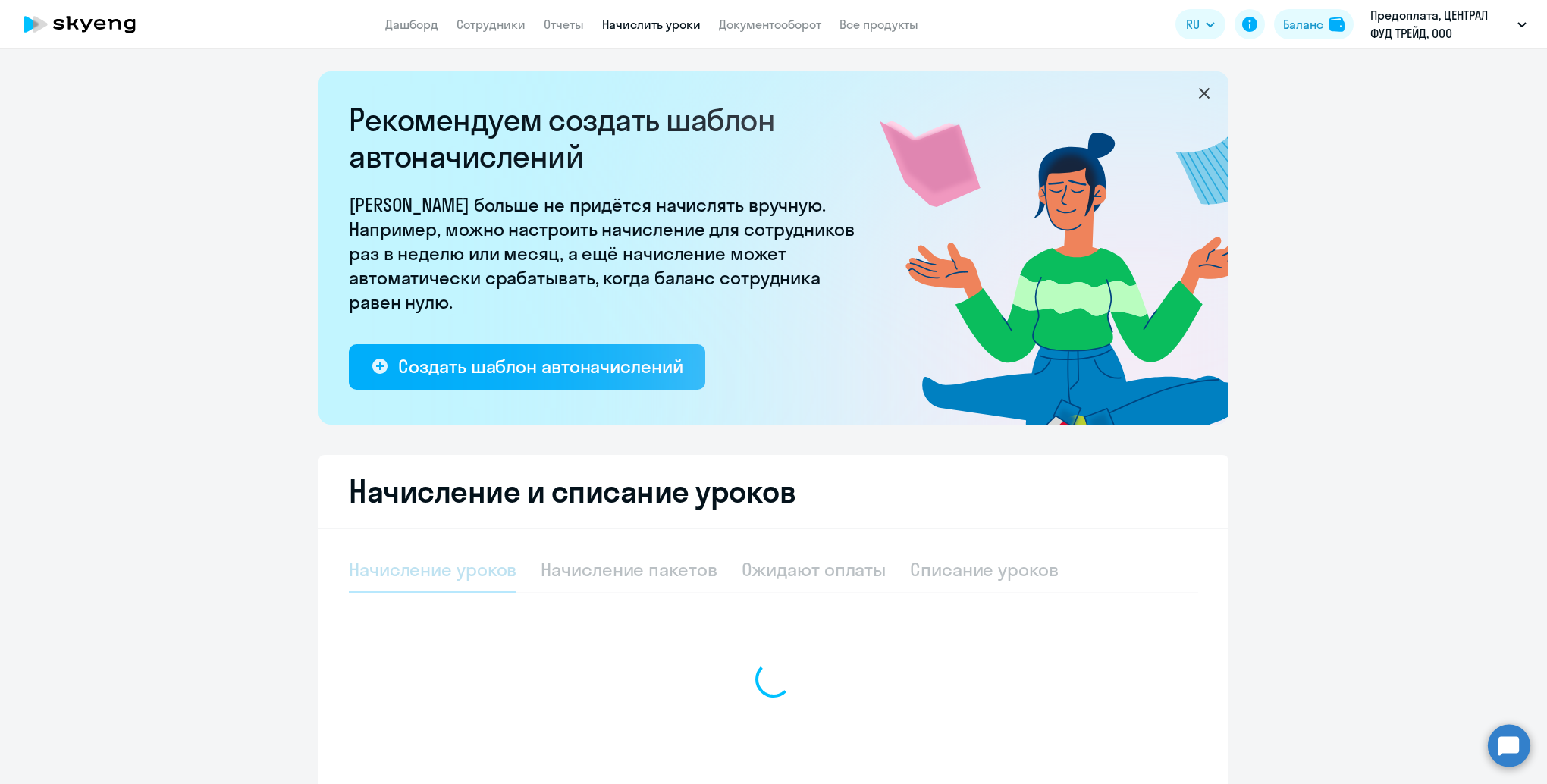
select select "10"
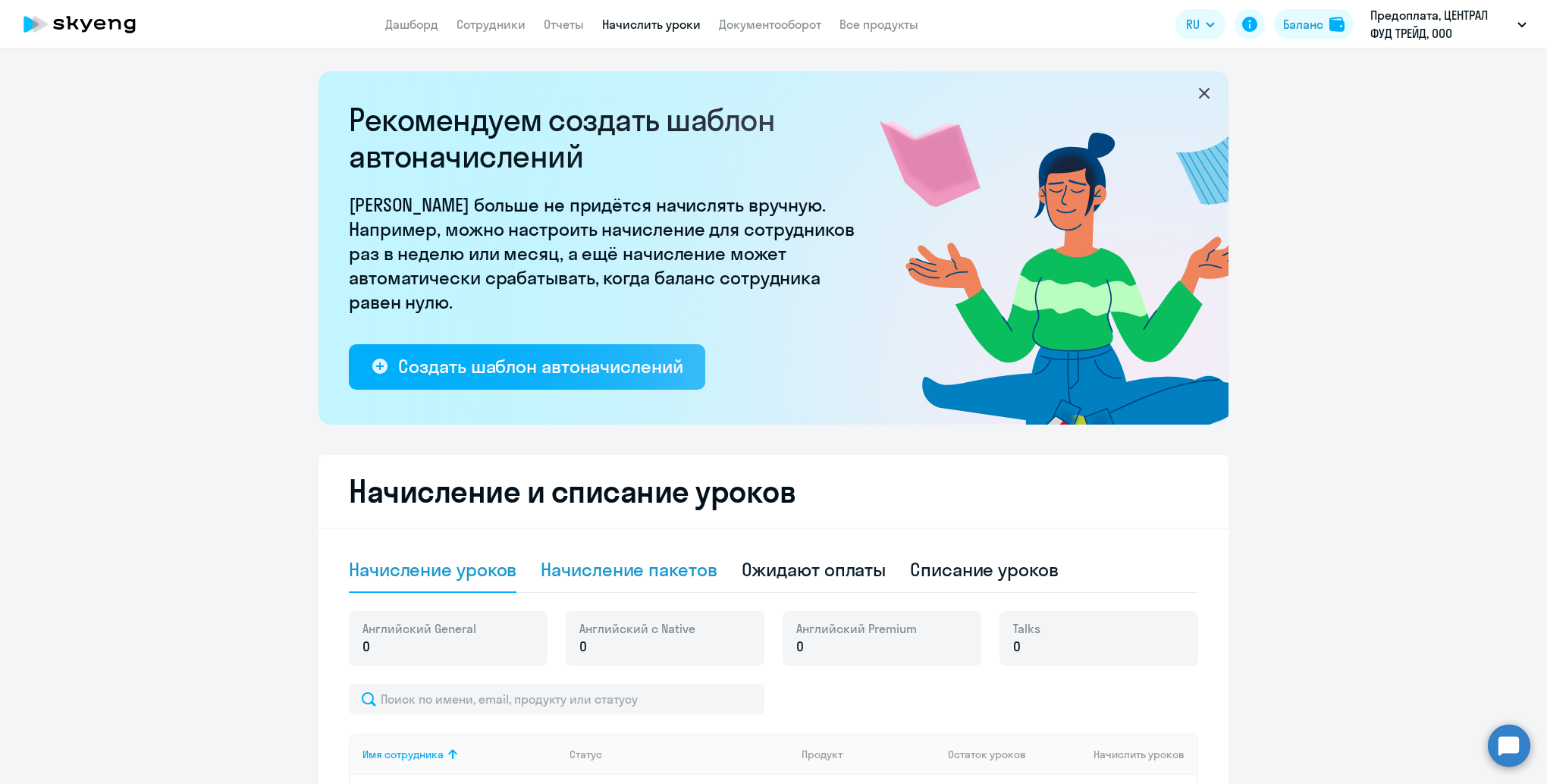
click at [631, 571] on div "Начисление пакетов" at bounding box center [629, 568] width 176 height 24
select select "10"
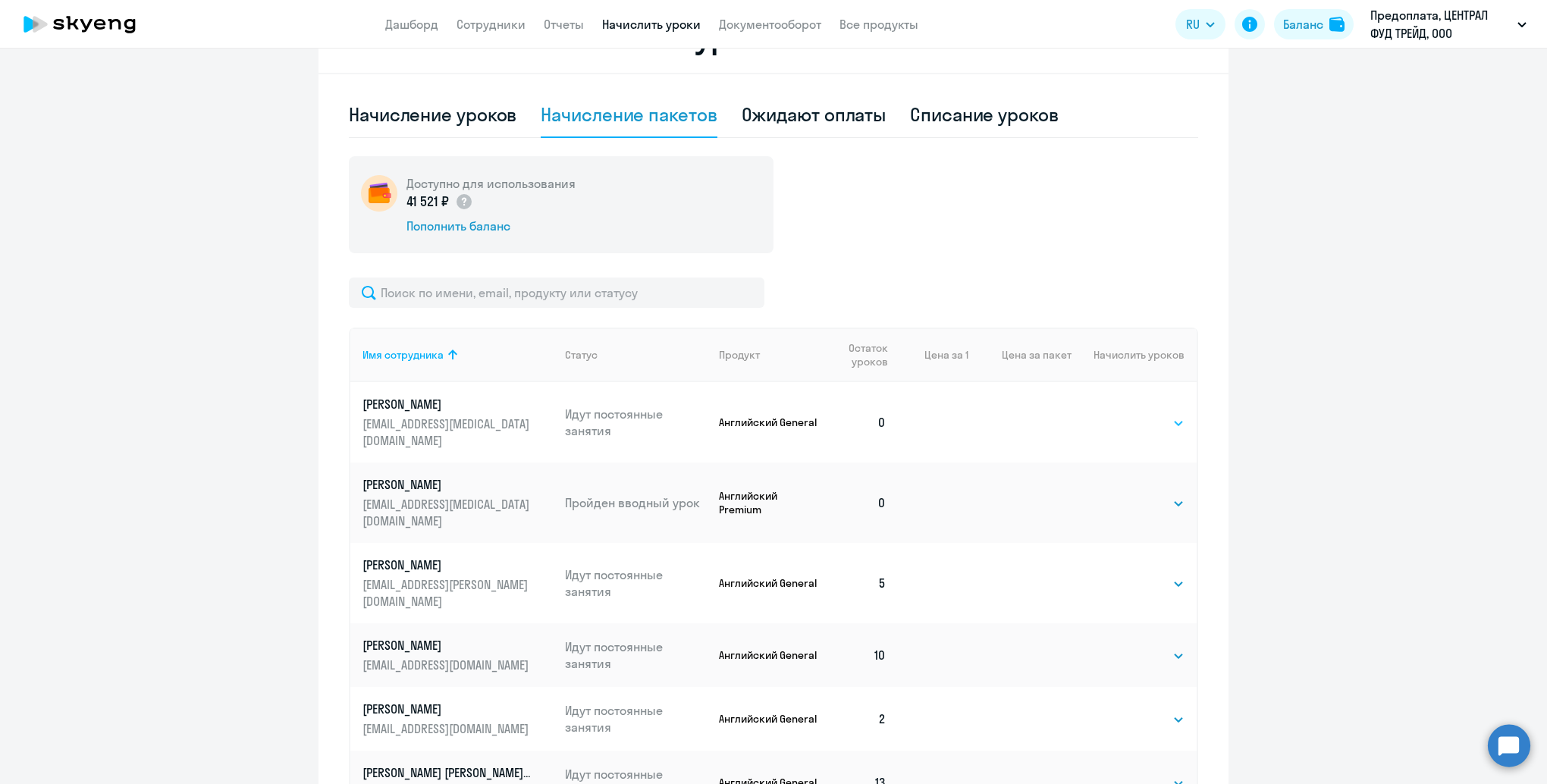
scroll to position [531, 0]
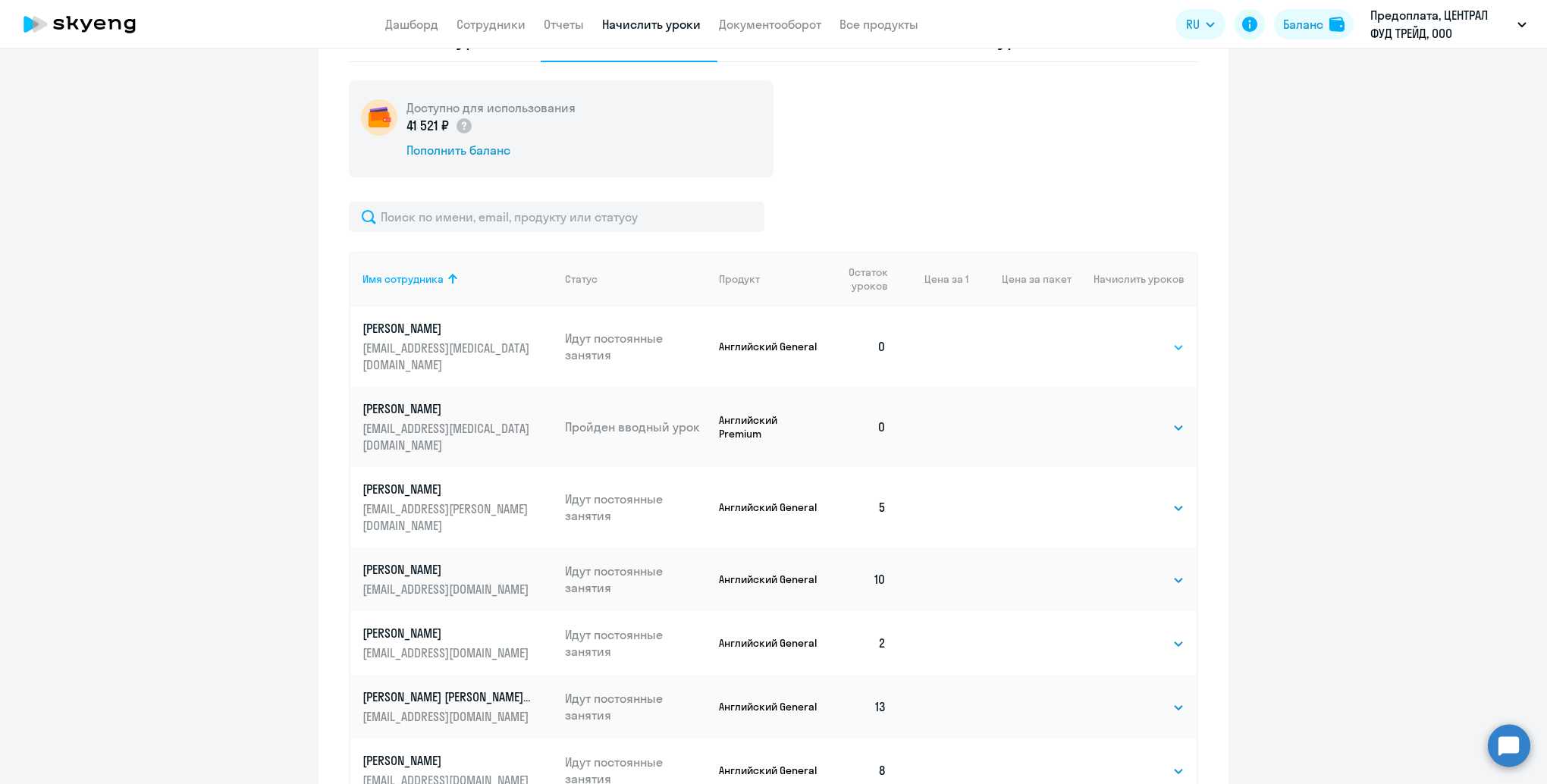
click at [1155, 339] on select "Выбрать 4 8 16 32 64 96 128" at bounding box center [1153, 347] width 62 height 18
select select "8"
click at [1122, 338] on select "Выбрать 4 8 16 32 64 96 128" at bounding box center [1153, 347] width 62 height 18
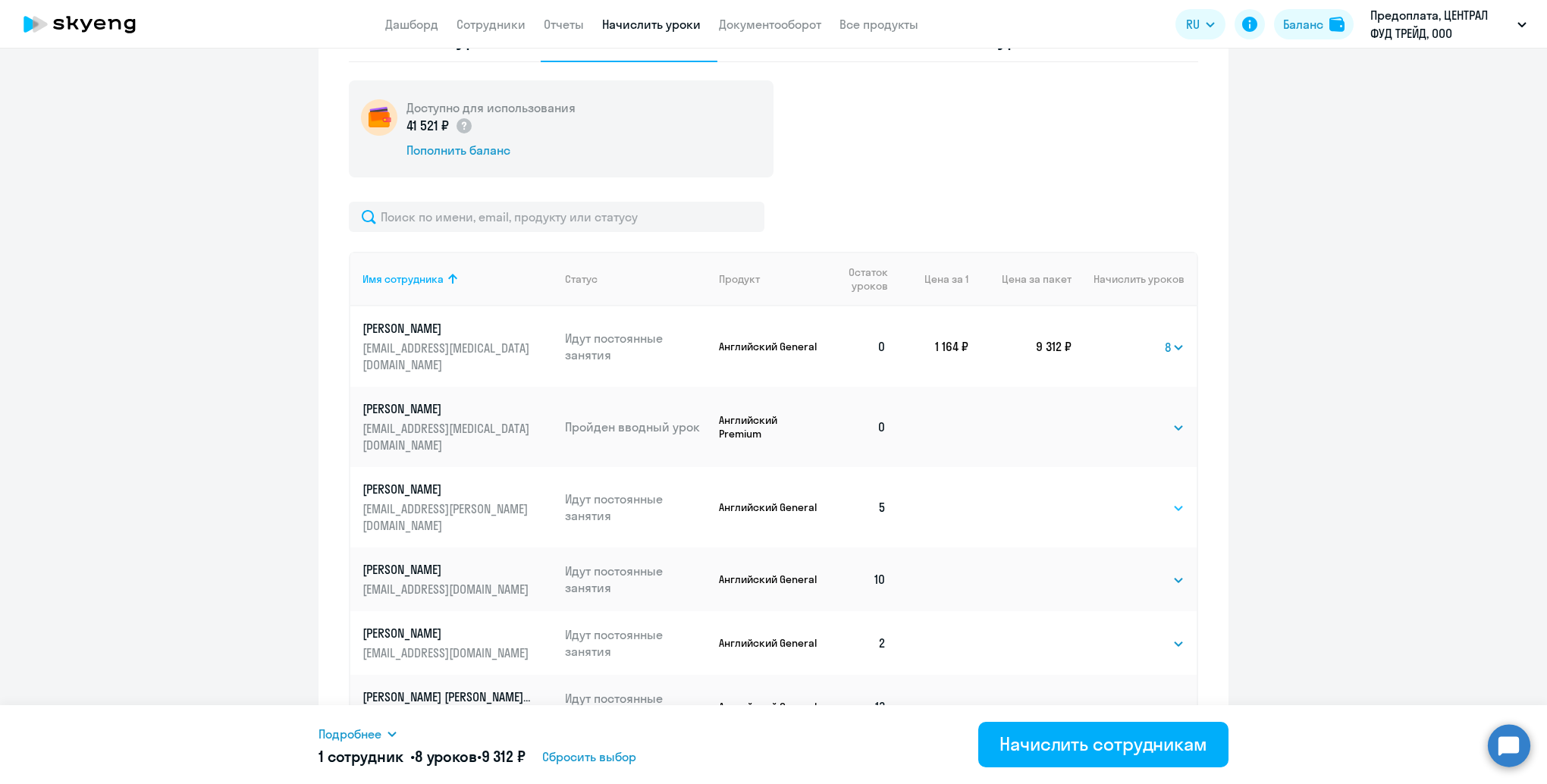
click at [1150, 498] on select "Выбрать 4 8 16 32 64 96 128" at bounding box center [1153, 507] width 62 height 18
select select "8"
click at [1122, 498] on select "Выбрать 4 8 16 32 64 96 128" at bounding box center [1153, 507] width 62 height 18
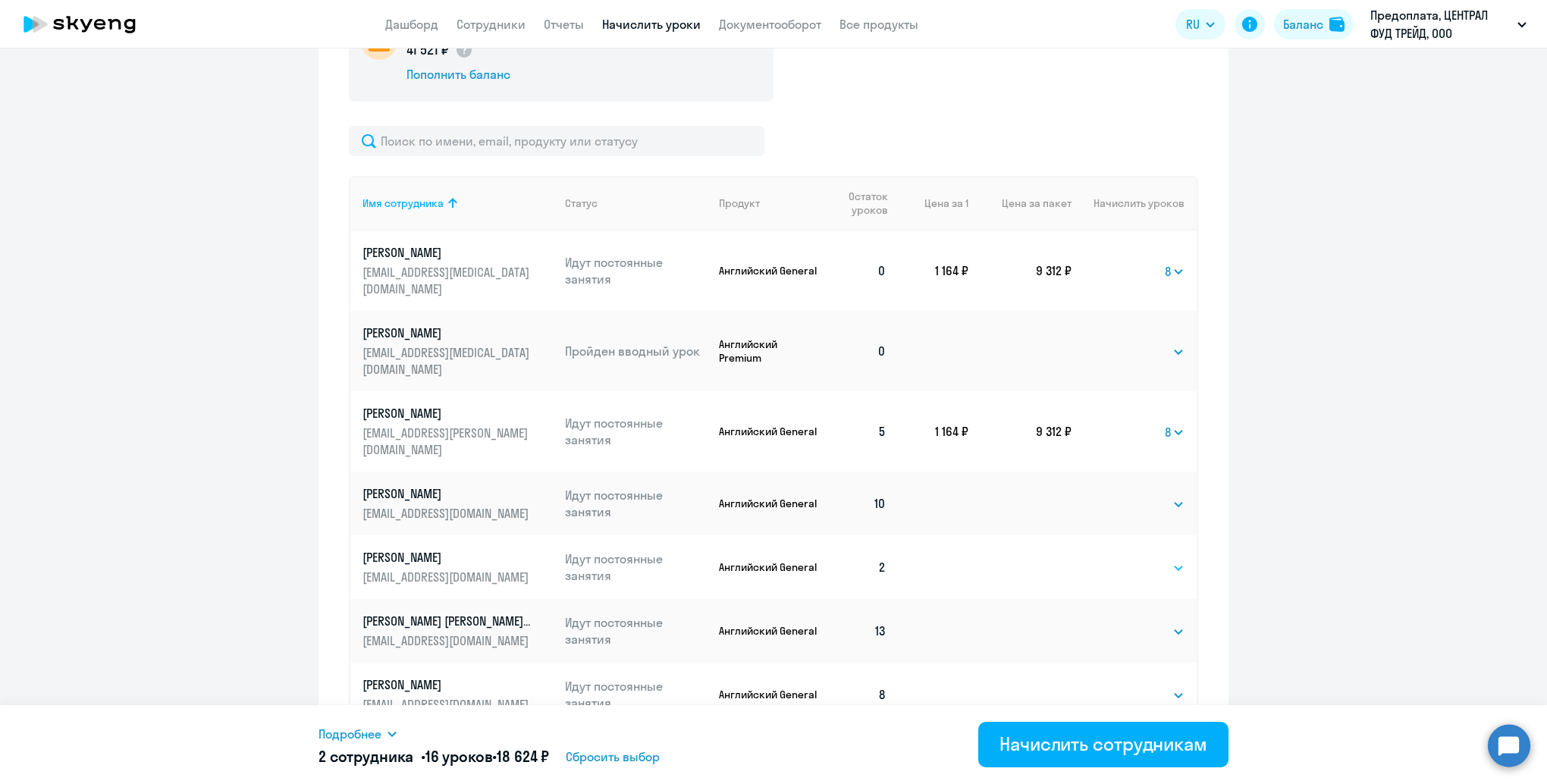
click at [1144, 559] on select "Выбрать 4 8 16 32 64 96 128" at bounding box center [1153, 568] width 62 height 18
select select "8"
click at [1122, 559] on select "Выбрать 4 8 16 32 64 96 128" at bounding box center [1153, 568] width 62 height 18
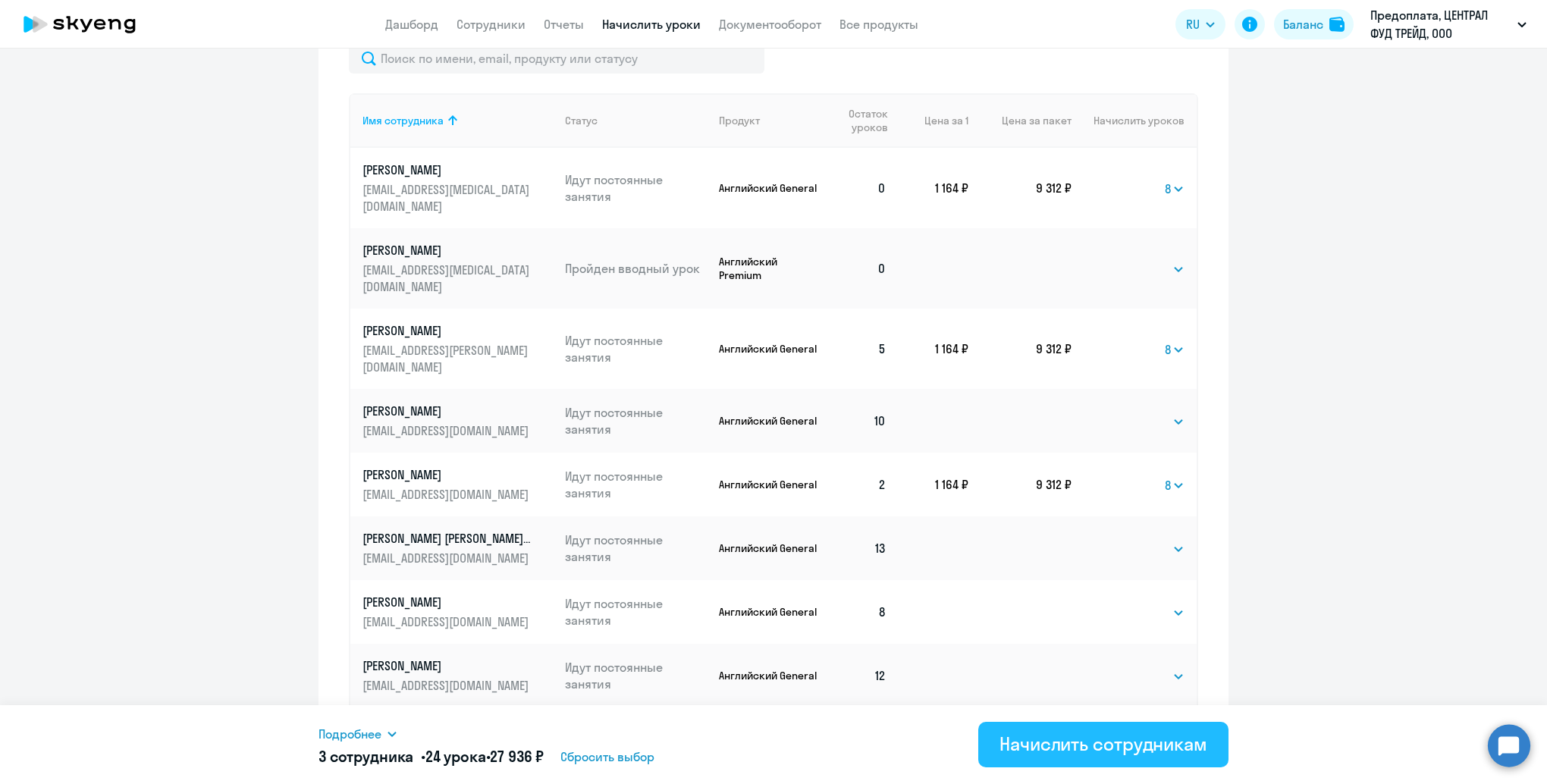
click at [1060, 736] on div "Начислить сотрудникам" at bounding box center [1103, 744] width 208 height 24
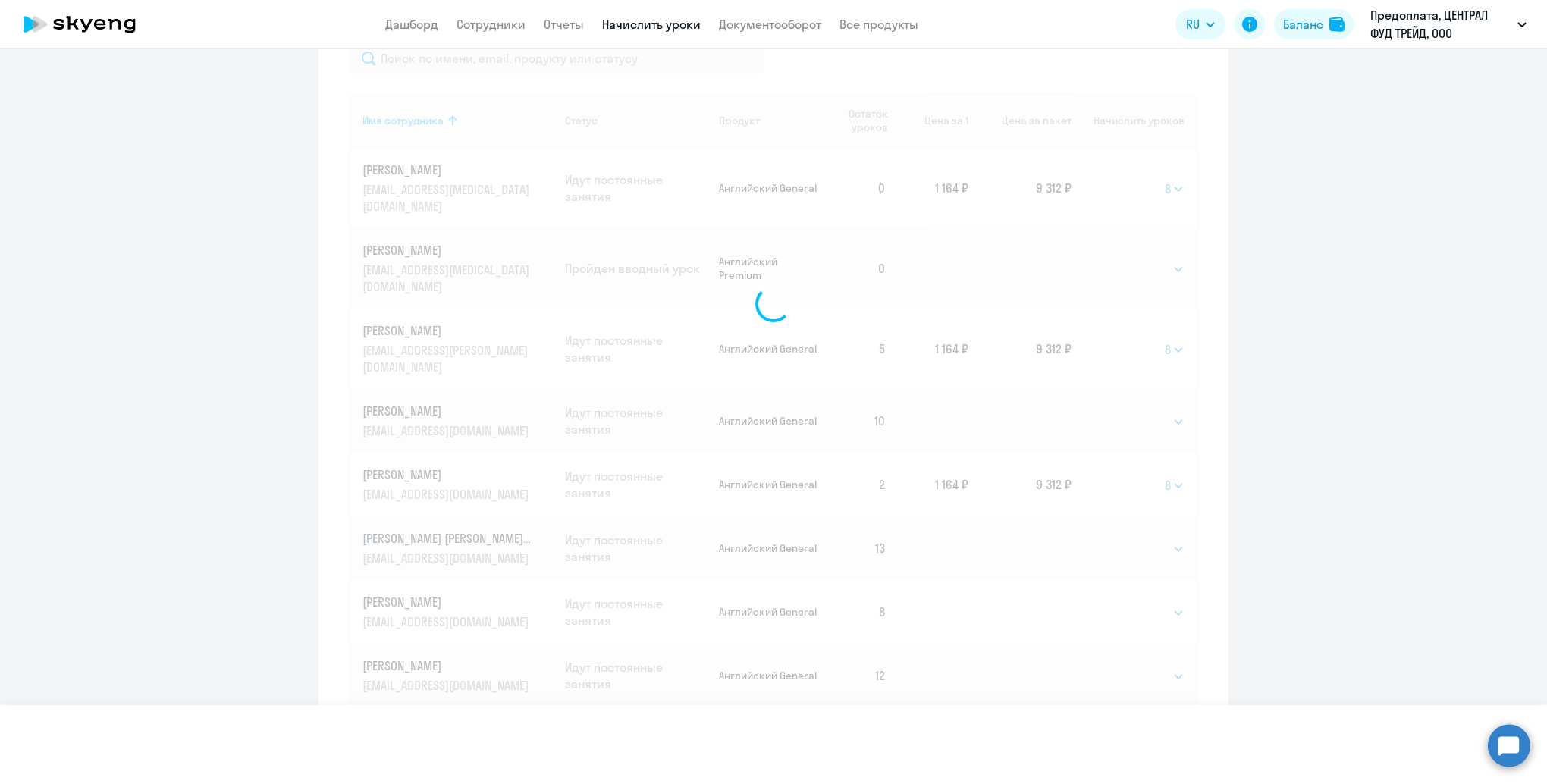
select select
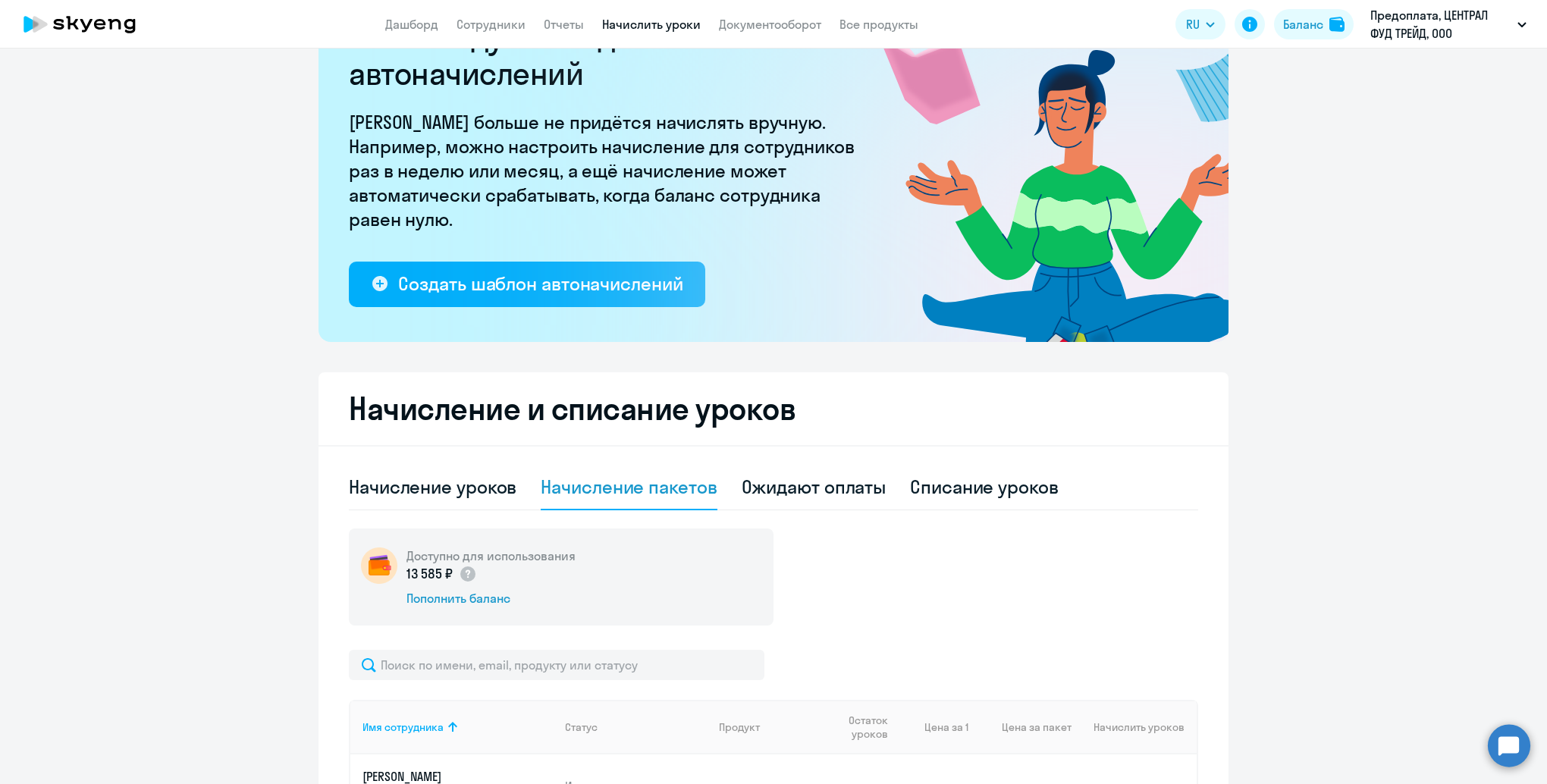
scroll to position [0, 0]
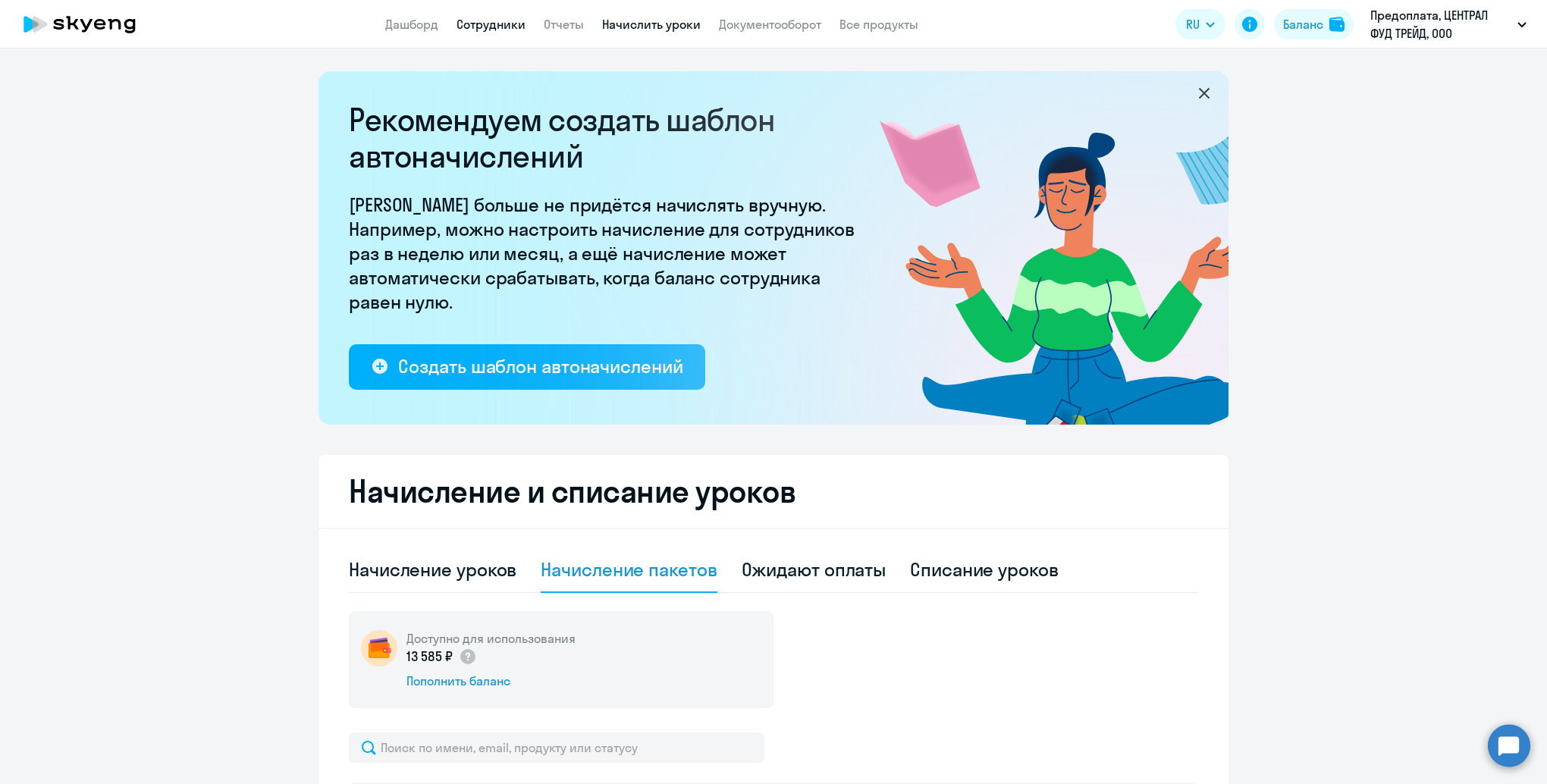
click at [489, 26] on link "Сотрудники" at bounding box center [491, 24] width 69 height 15
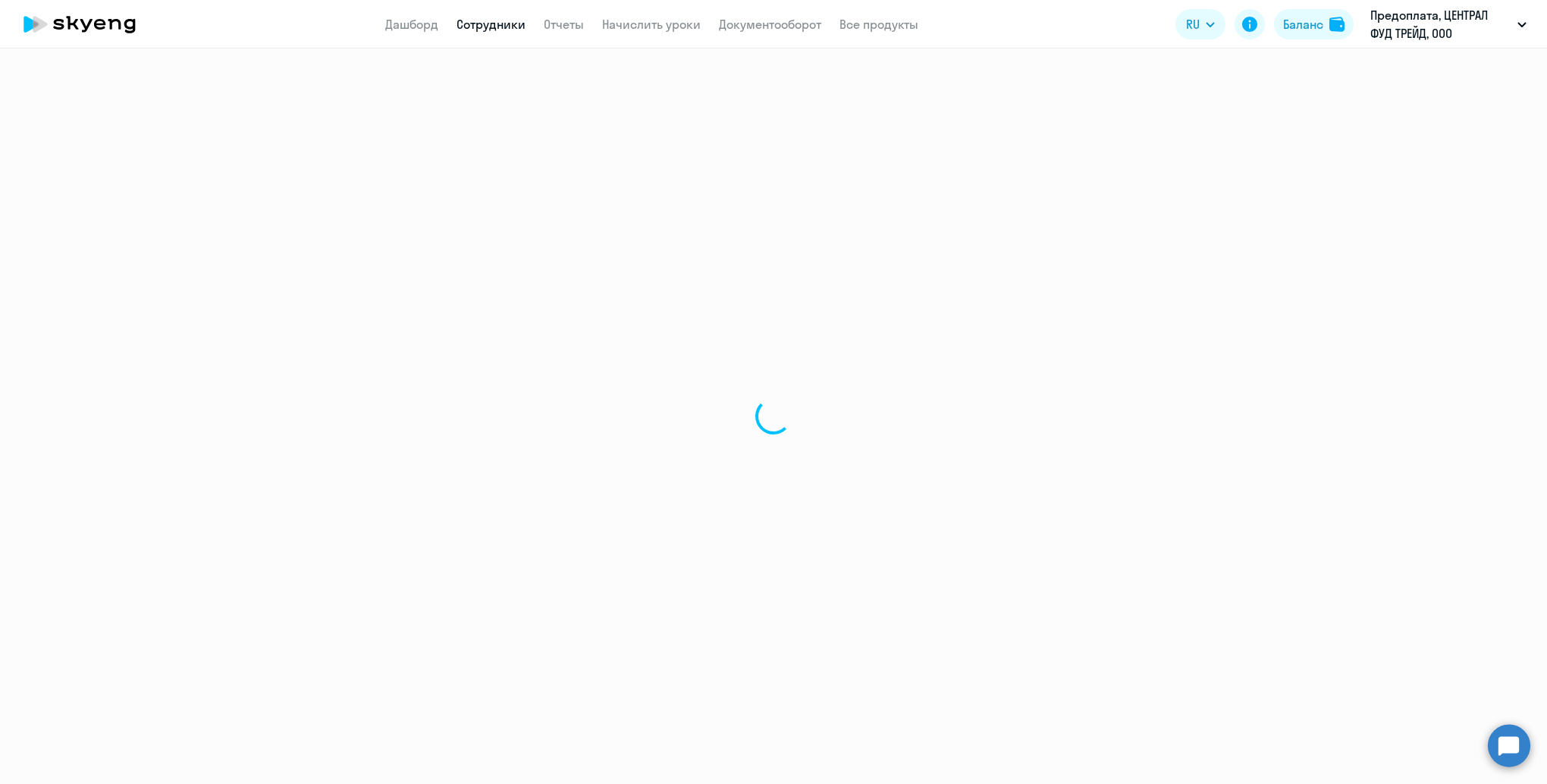
select select "30"
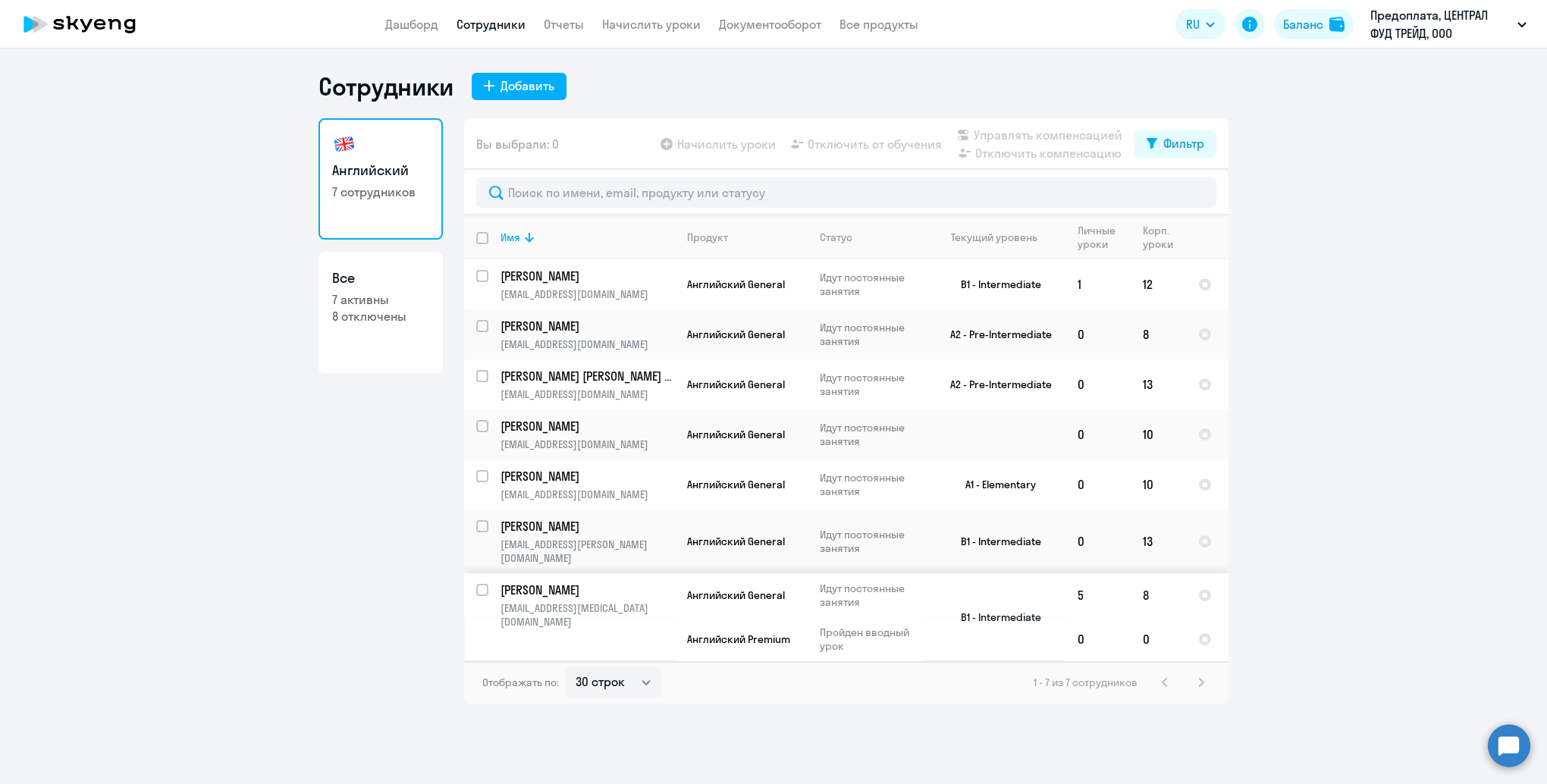
click at [610, 581] on p "[PERSON_NAME]" at bounding box center [586, 589] width 172 height 17
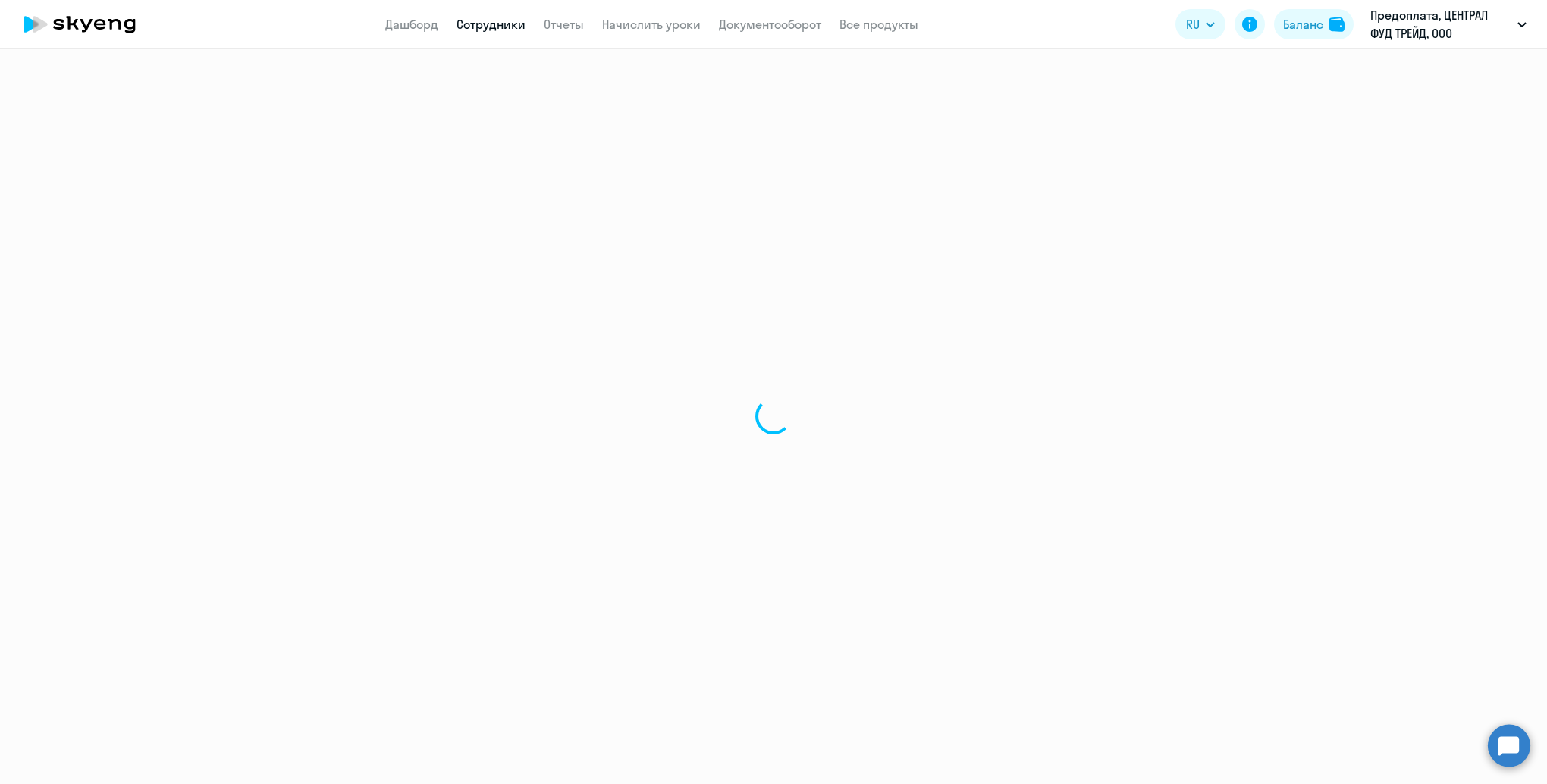
select select "english"
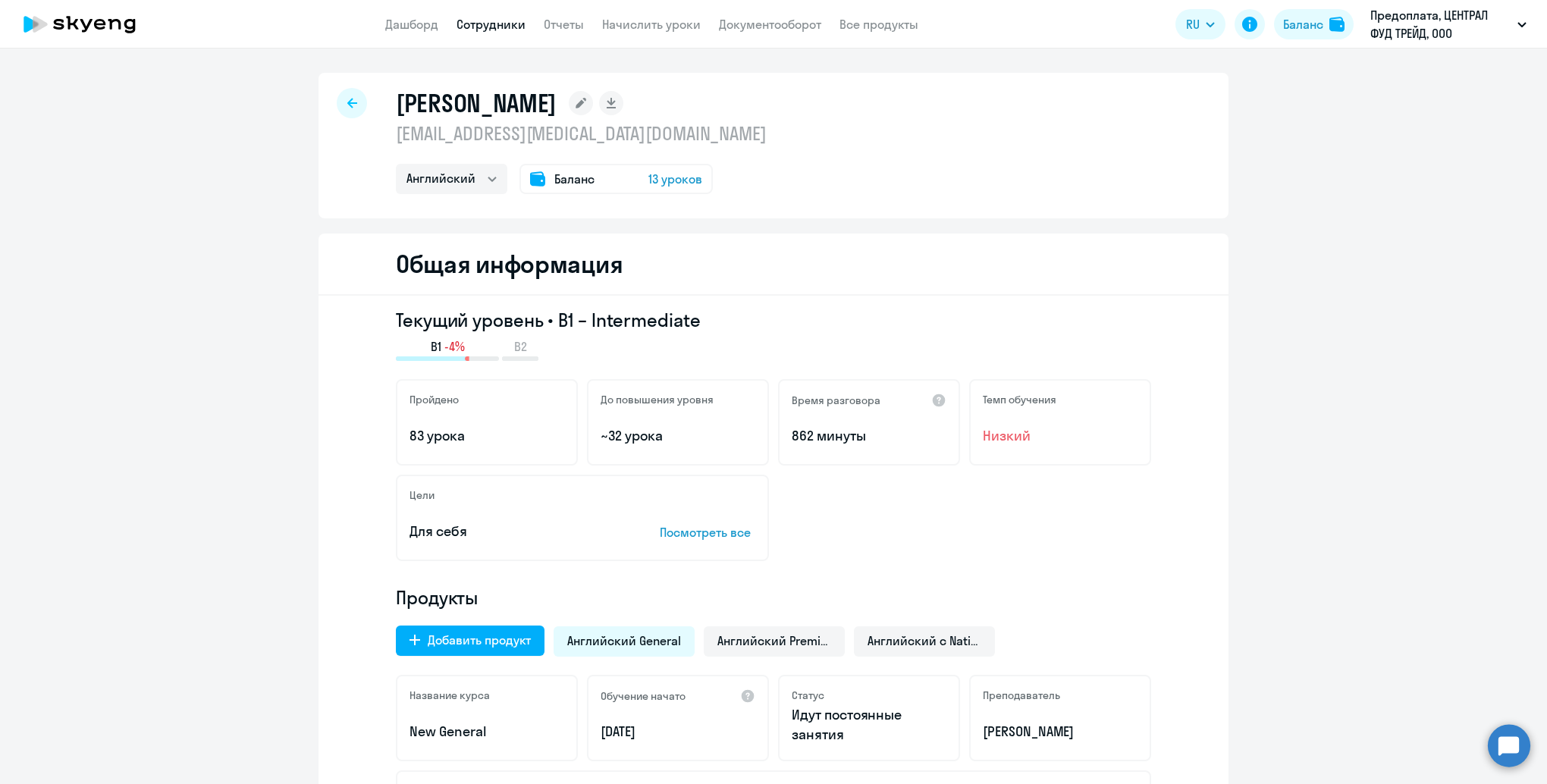
select select "30"
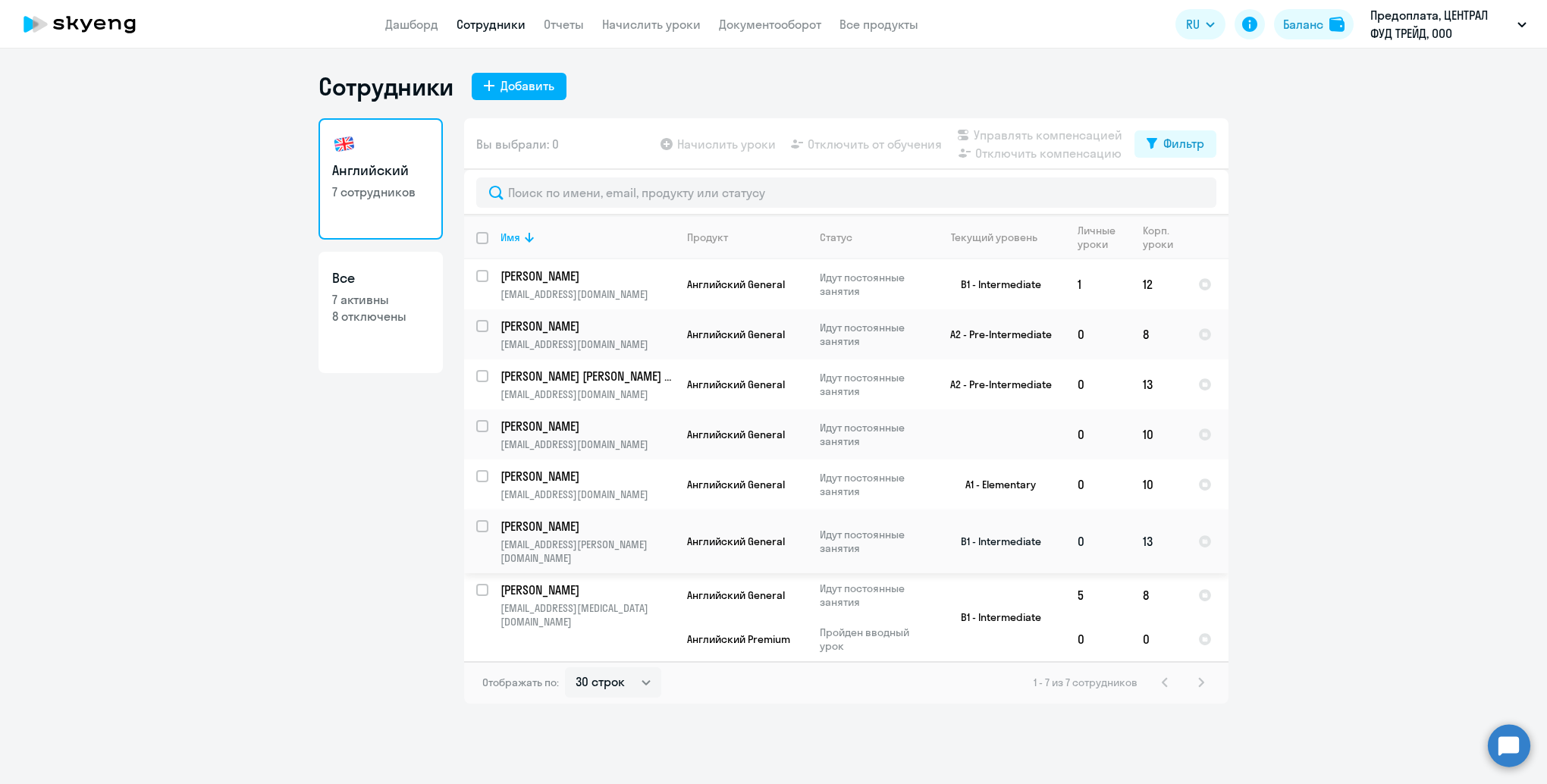
click at [564, 536] on td "[PERSON_NAME] [PERSON_NAME][EMAIL_ADDRESS][DOMAIN_NAME]" at bounding box center [582, 541] width 187 height 64
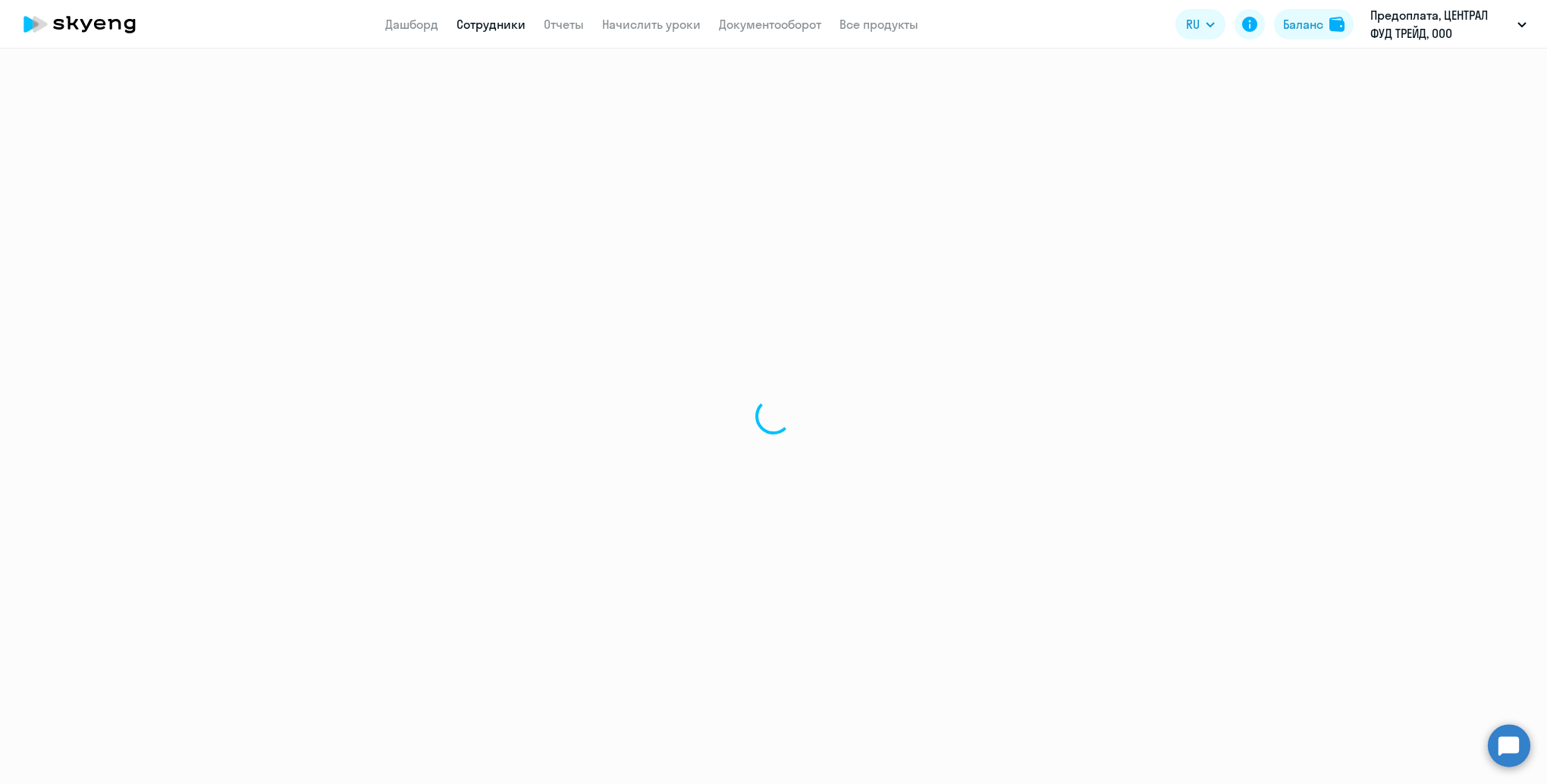
select select "english"
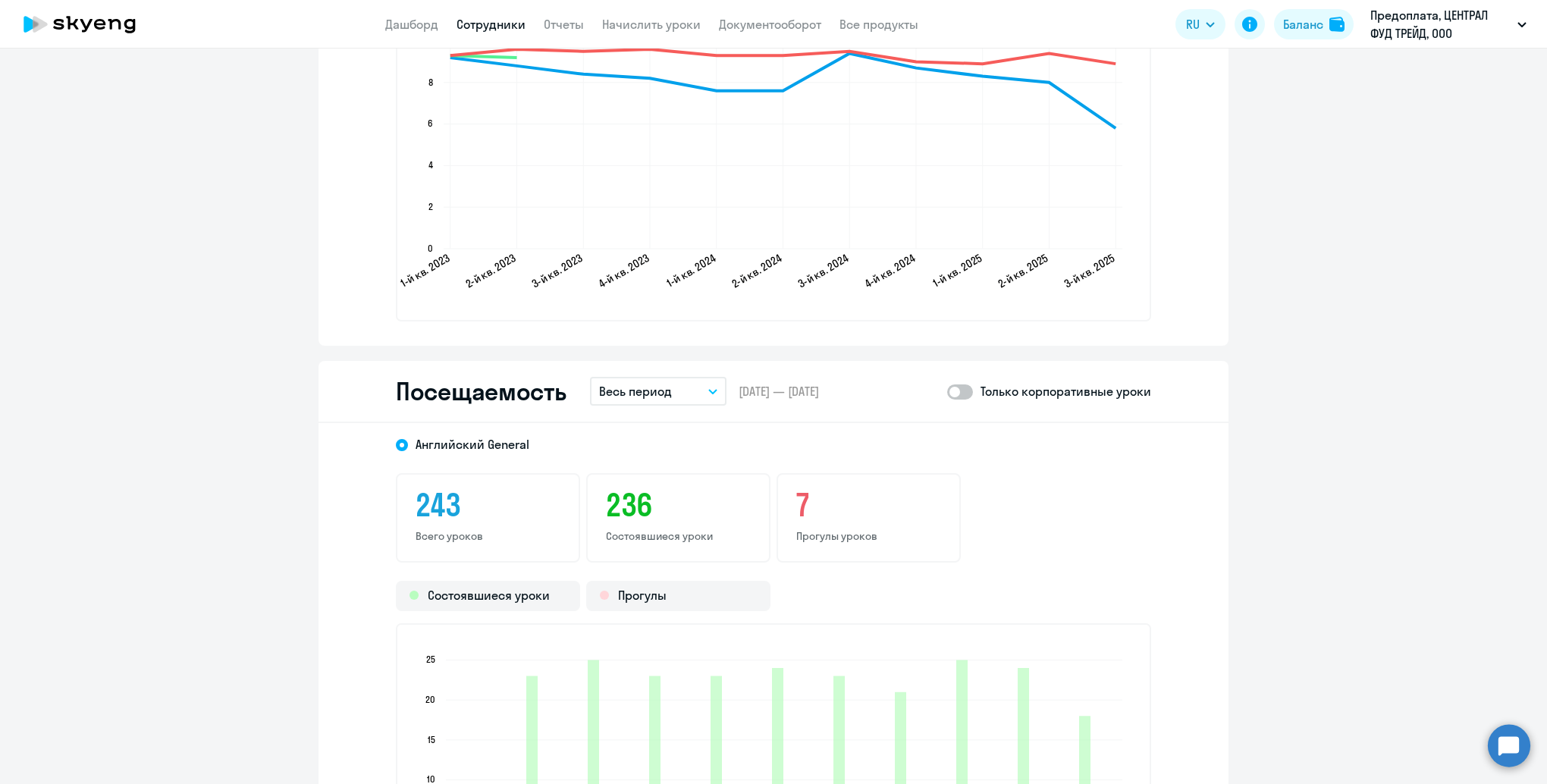
scroll to position [1895, 0]
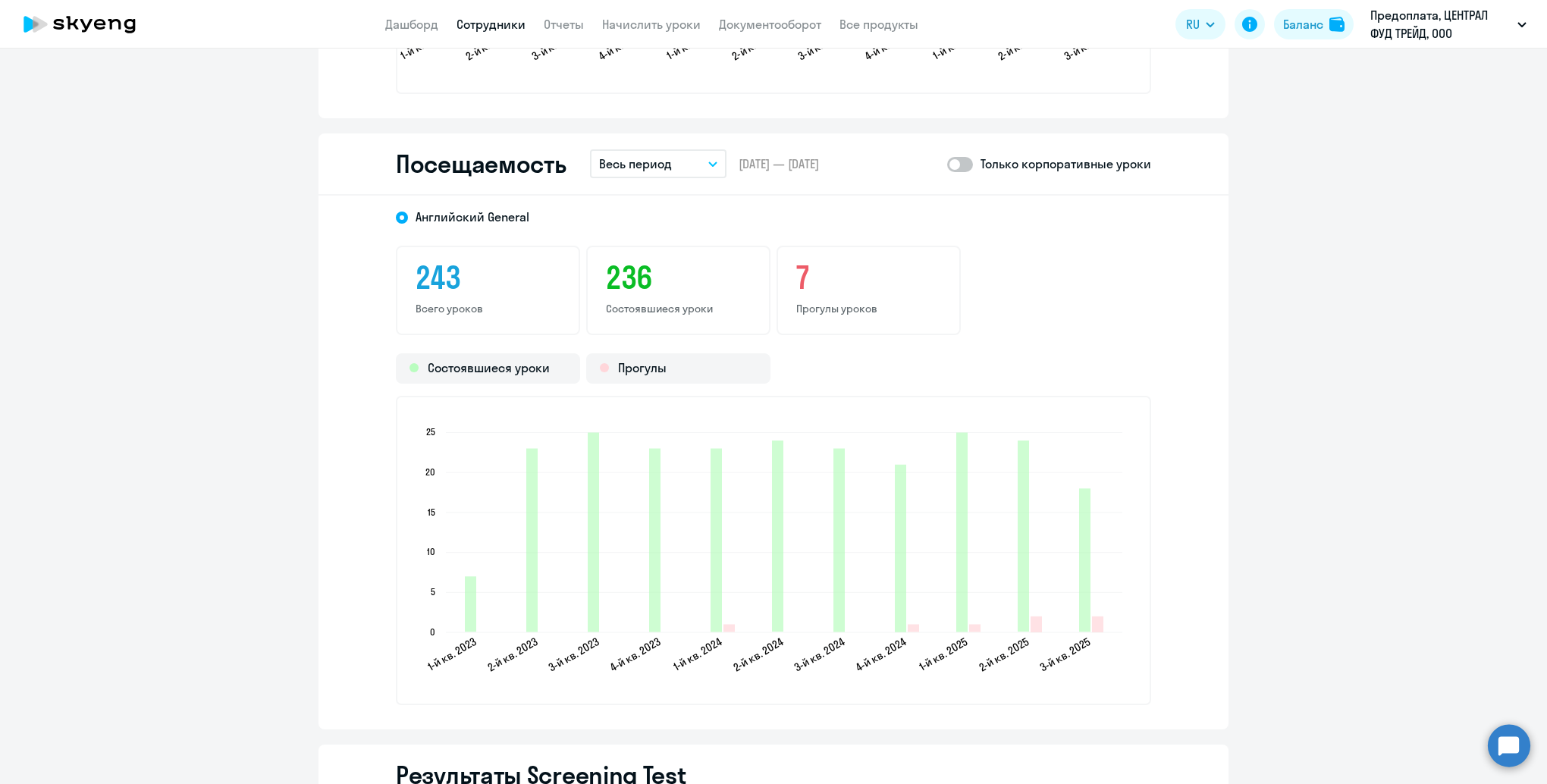
click at [846, 272] on h3 "7" at bounding box center [868, 277] width 145 height 37
click at [796, 285] on h3 "7" at bounding box center [868, 277] width 145 height 37
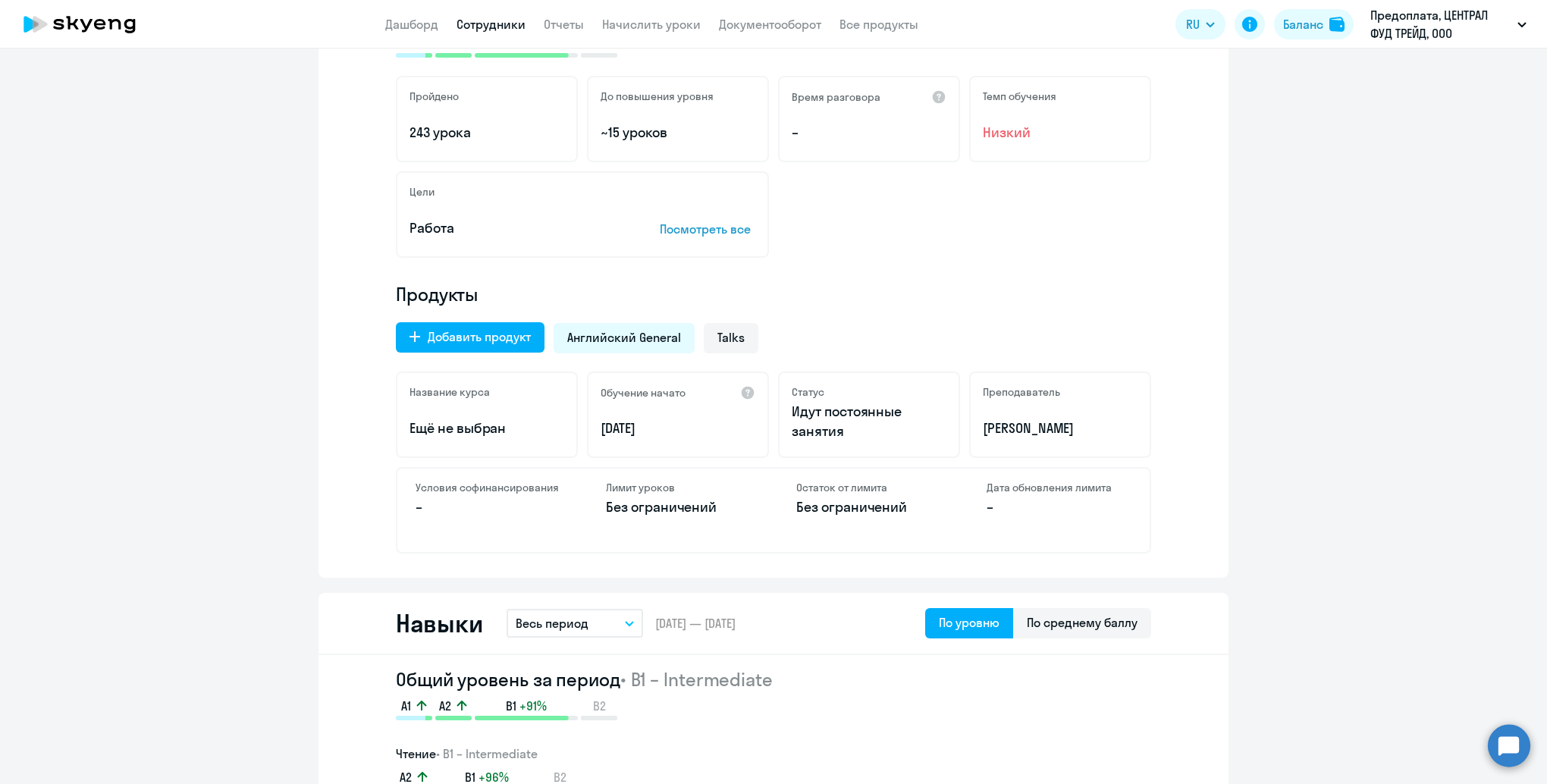
scroll to position [0, 0]
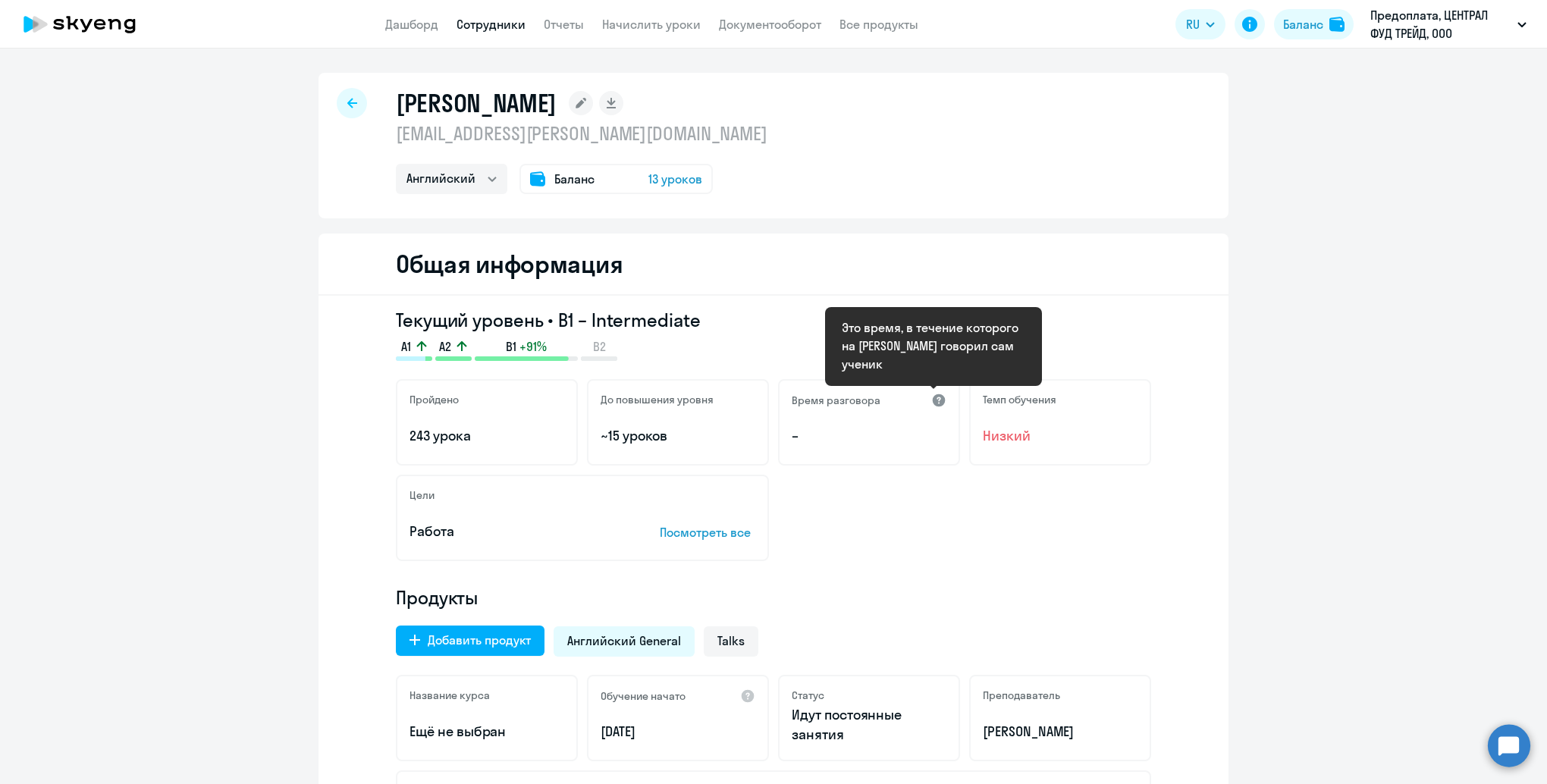
click at [932, 399] on div at bounding box center [939, 400] width 15 height 15
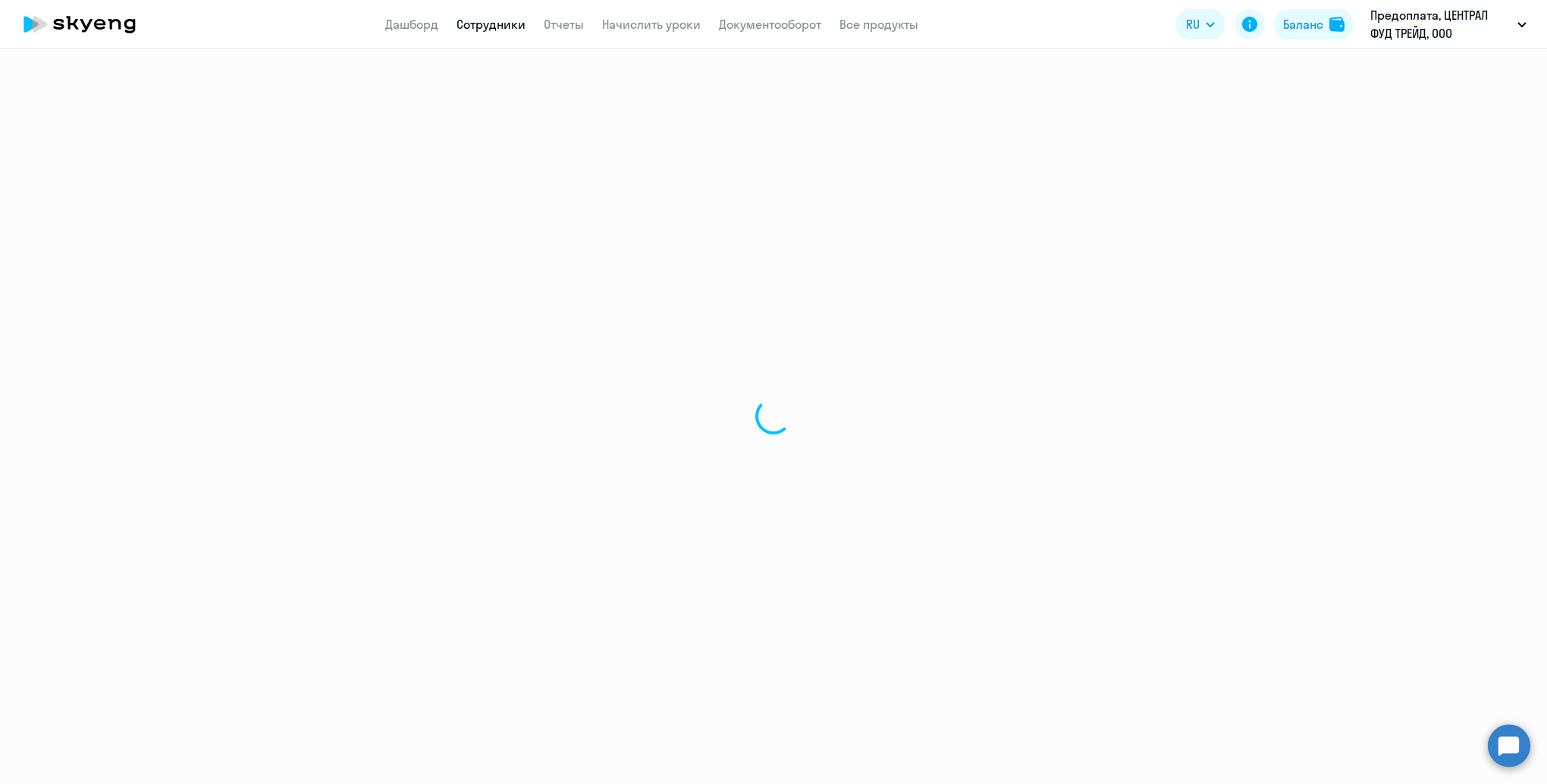
select select "30"
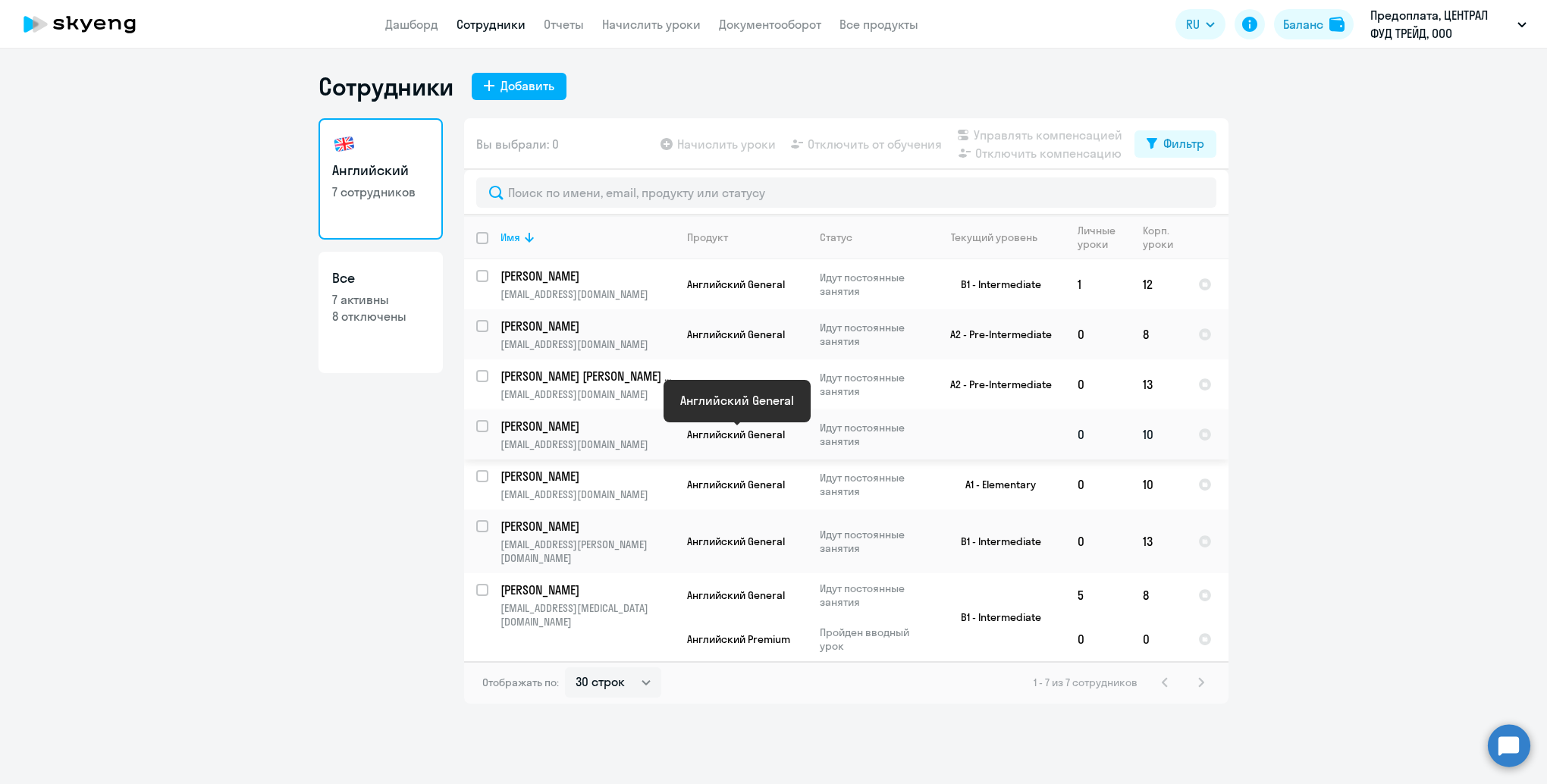
click at [735, 432] on span "Английский General" at bounding box center [736, 434] width 98 height 13
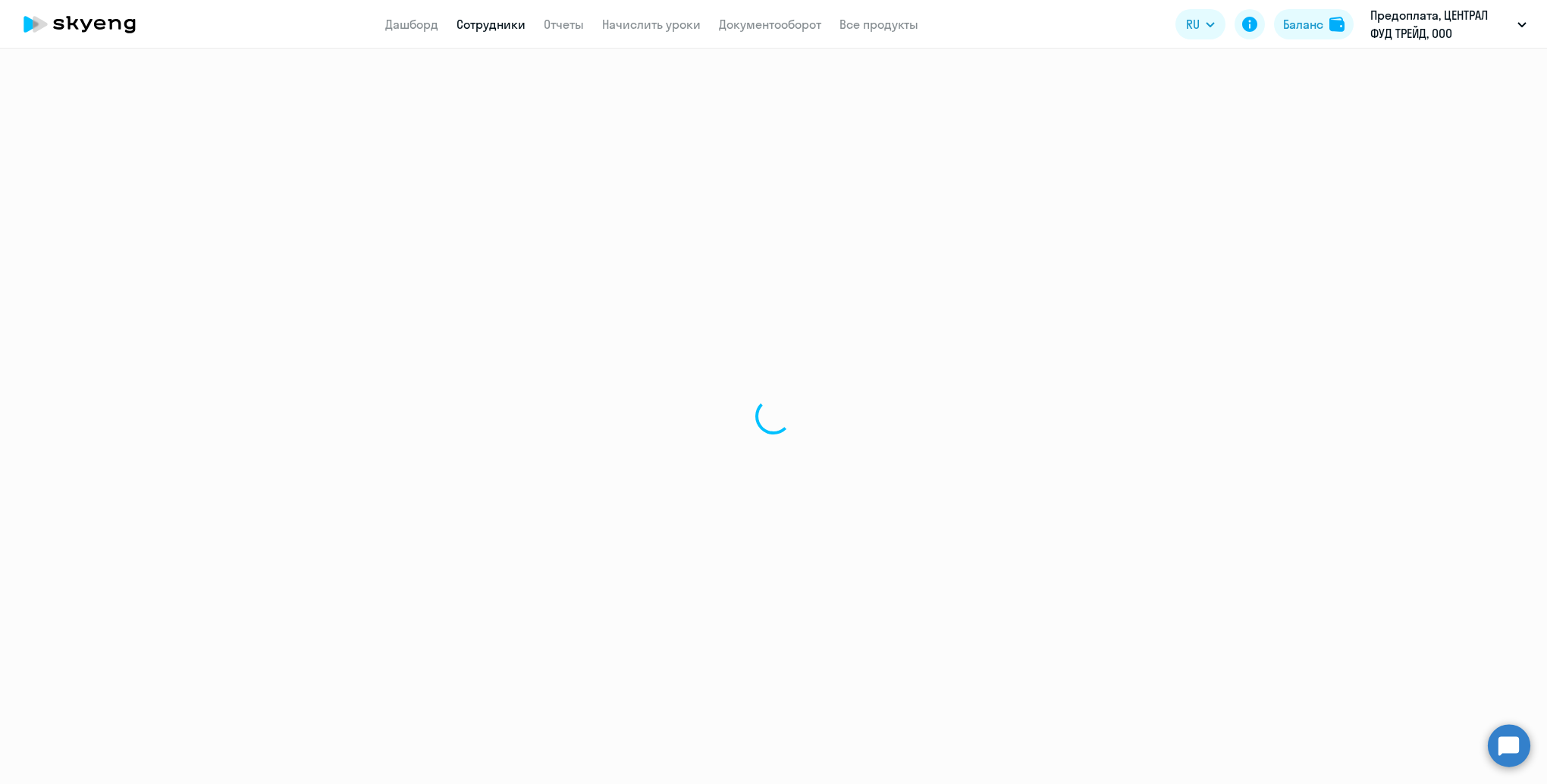
select select "english"
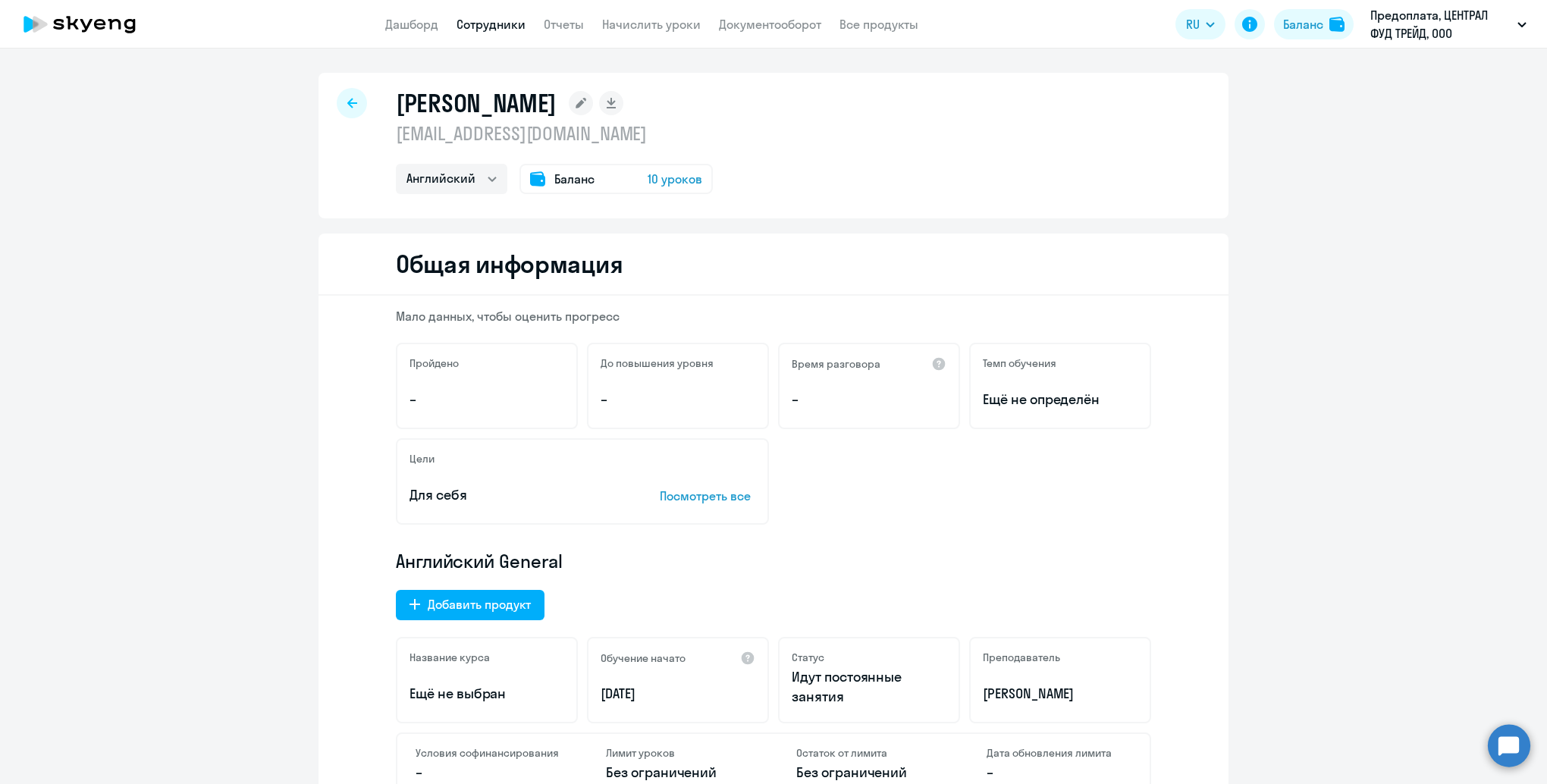
select select "30"
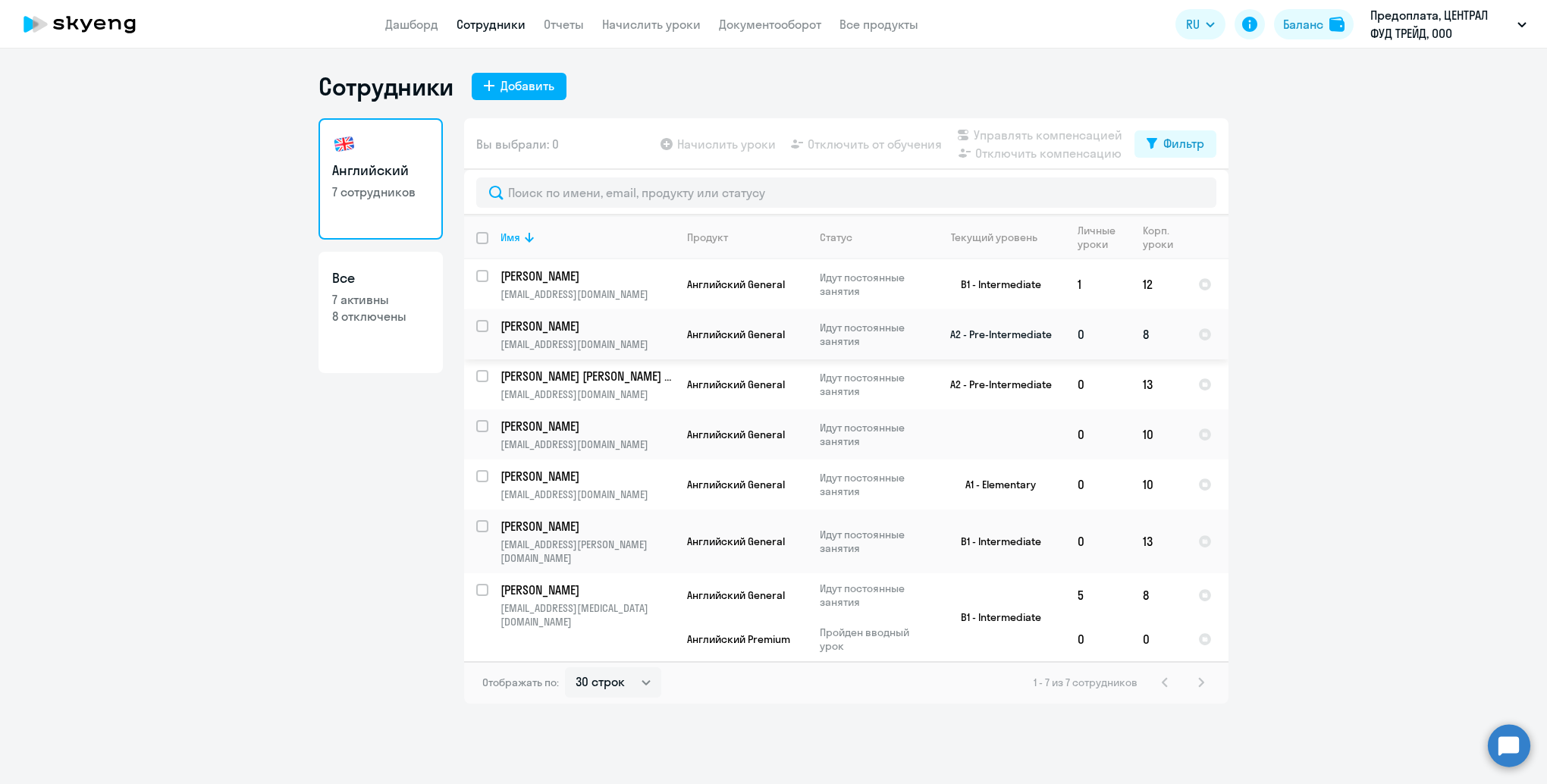
click at [594, 329] on p "[PERSON_NAME]" at bounding box center [586, 326] width 172 height 17
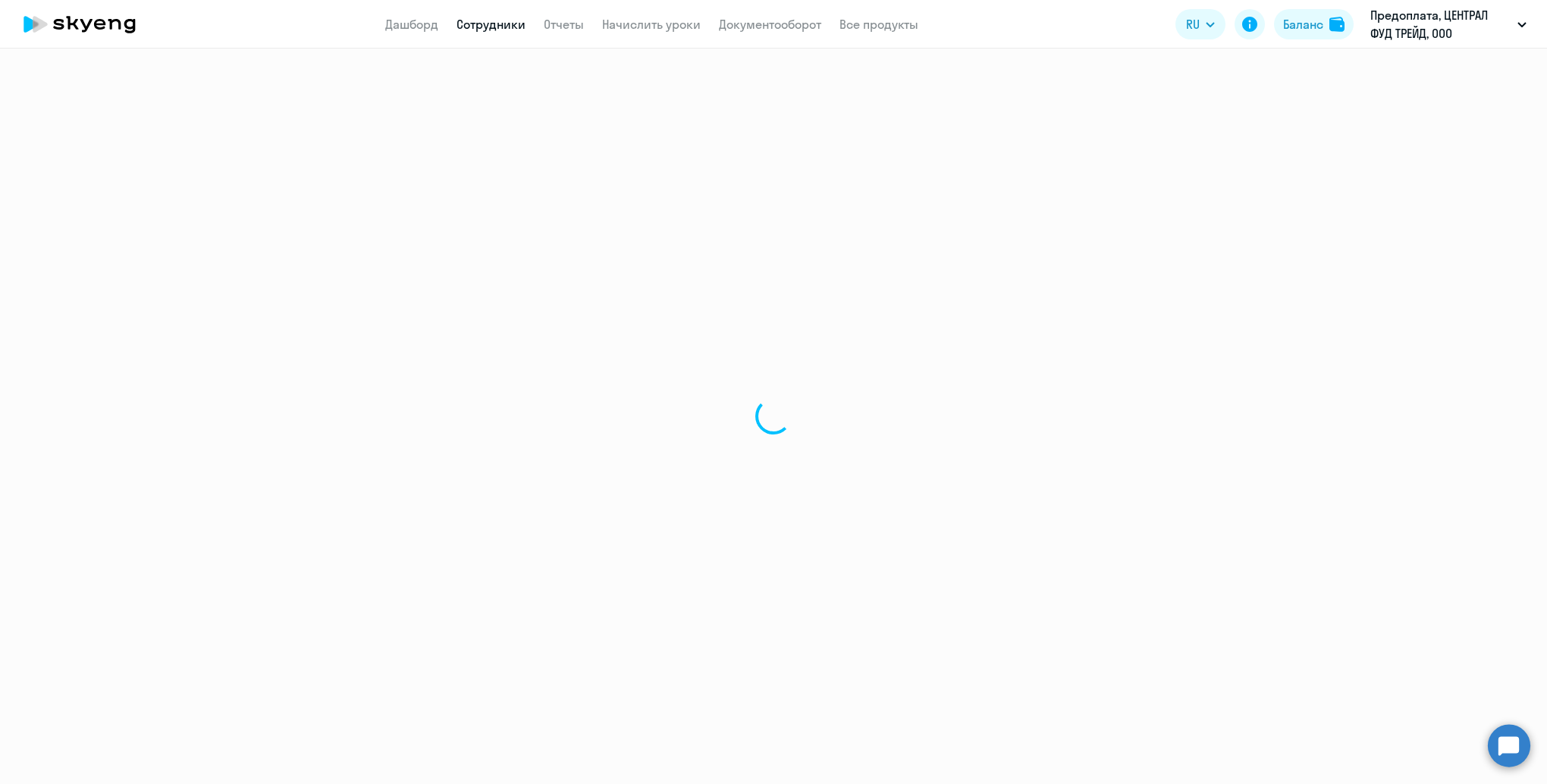
select select "english"
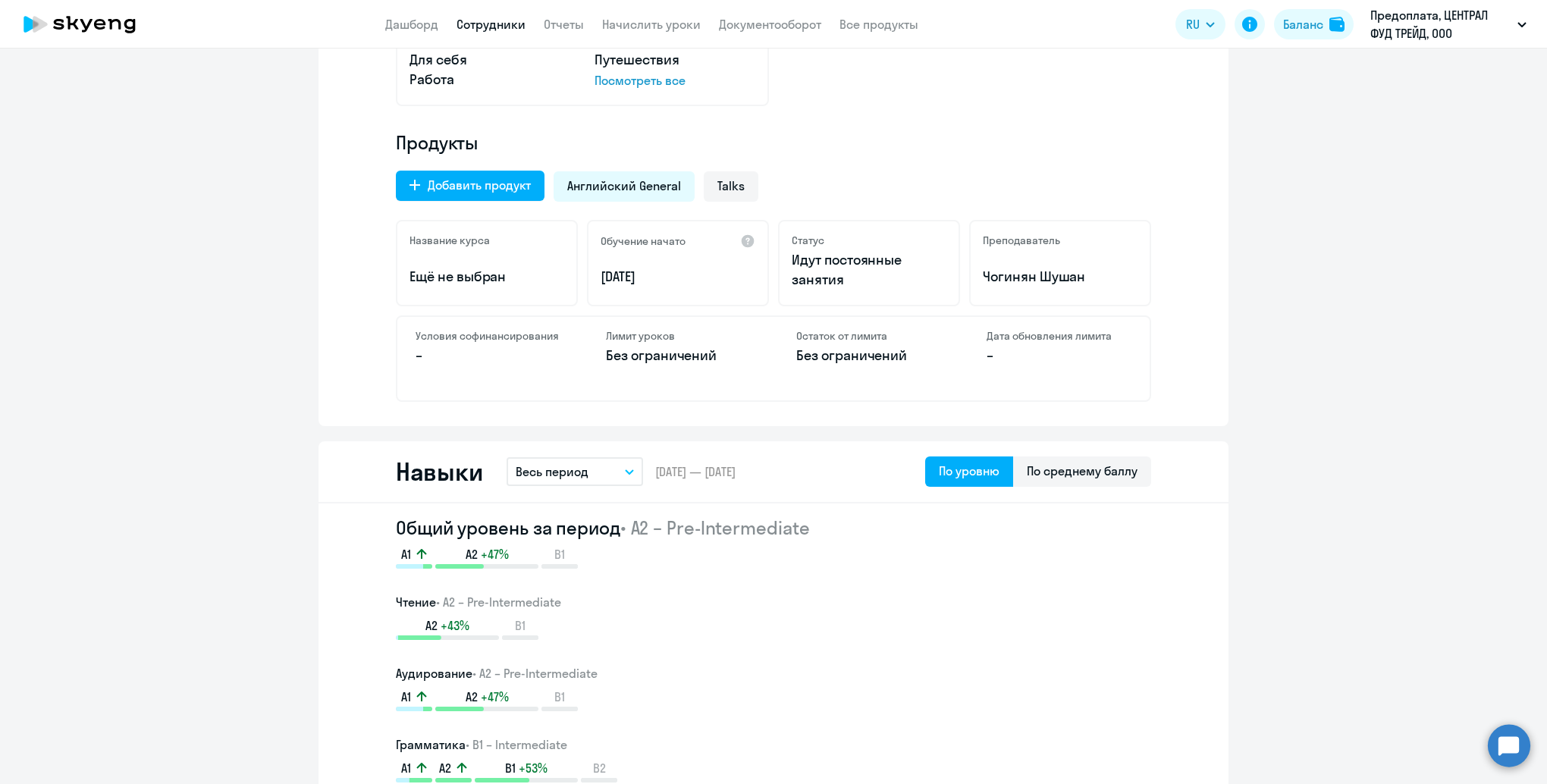
scroll to position [227, 0]
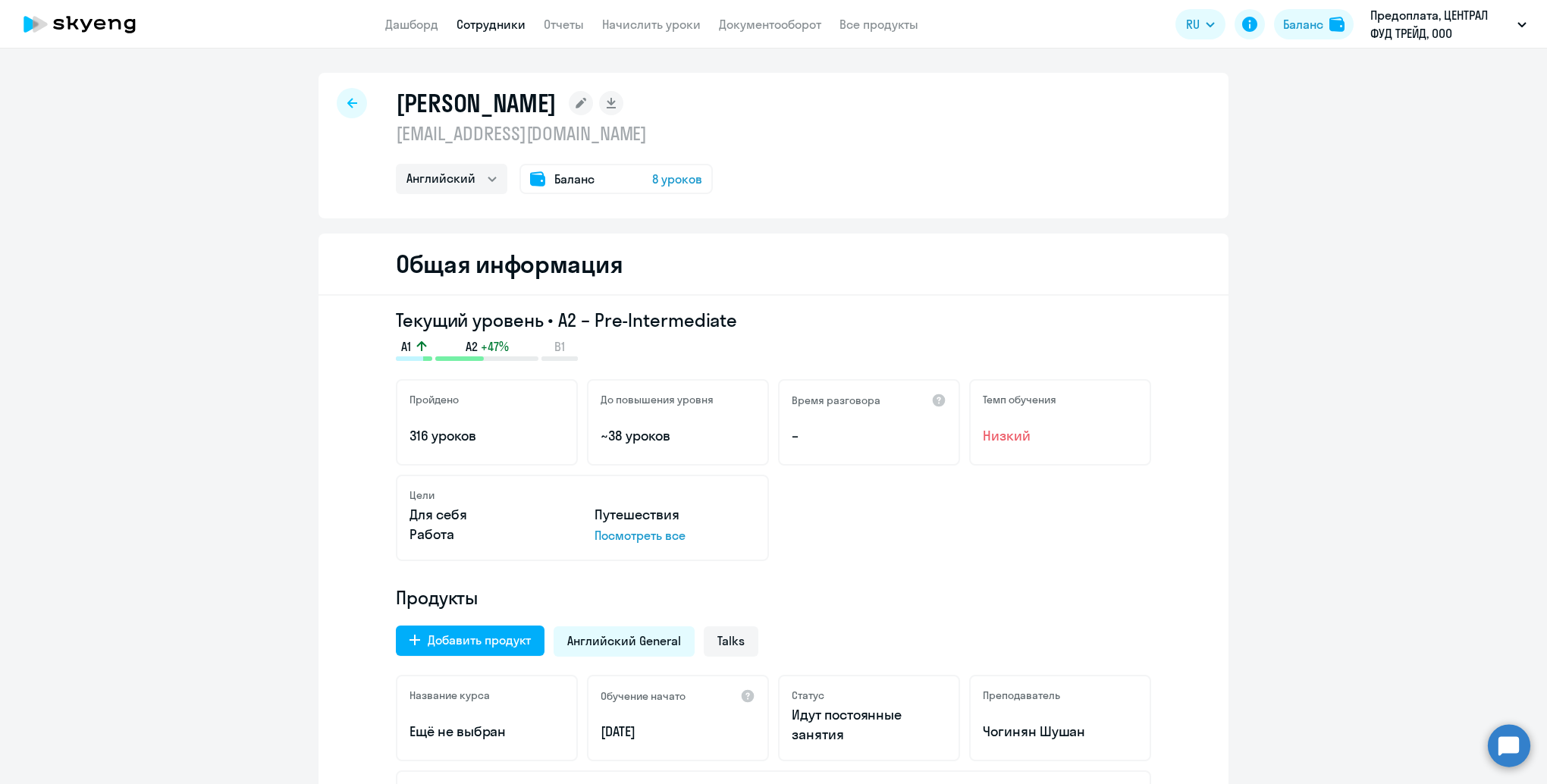
select select "30"
